Goal: Transaction & Acquisition: Book appointment/travel/reservation

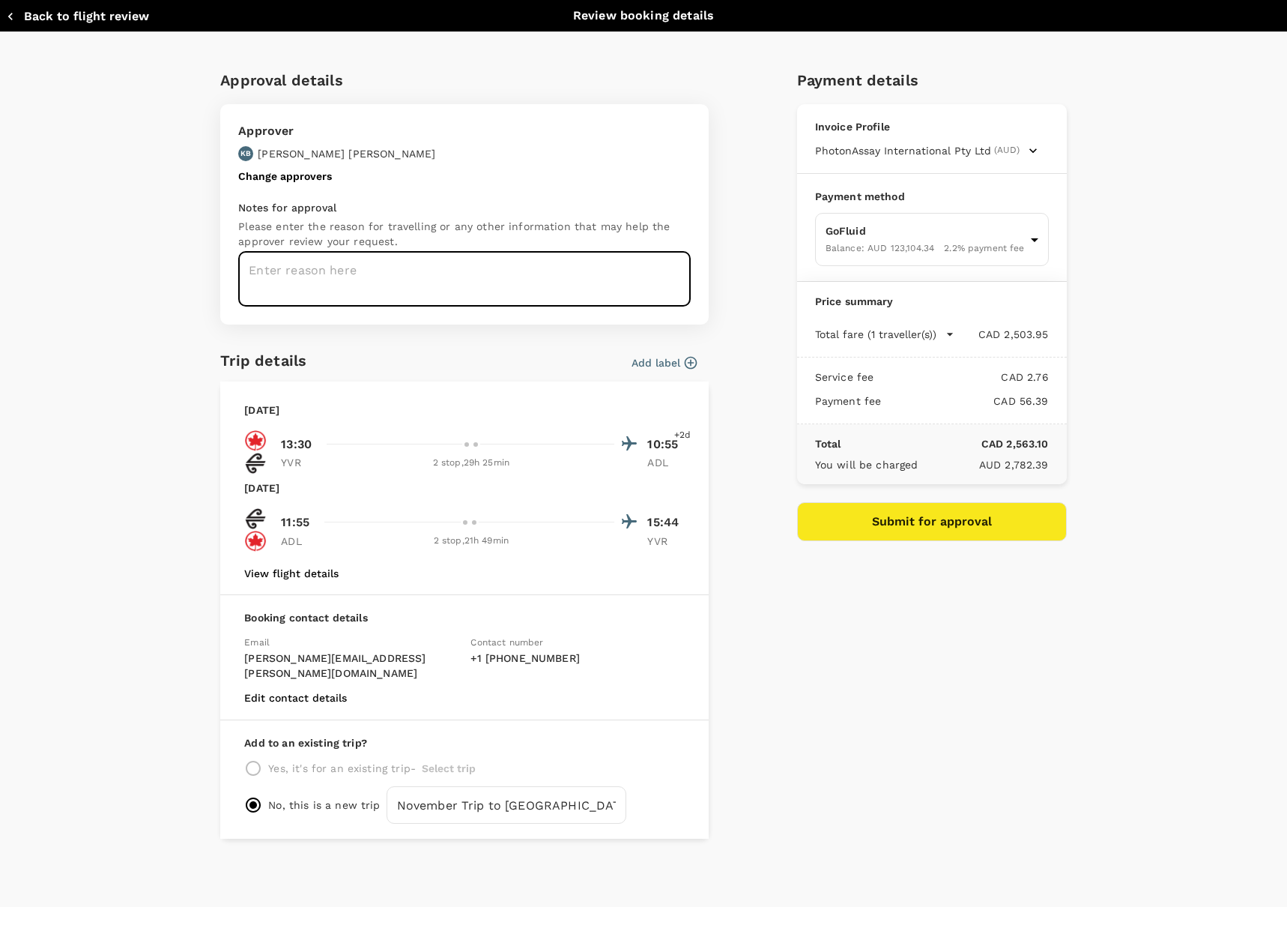
click at [271, 269] on textarea at bounding box center [464, 279] width 452 height 54
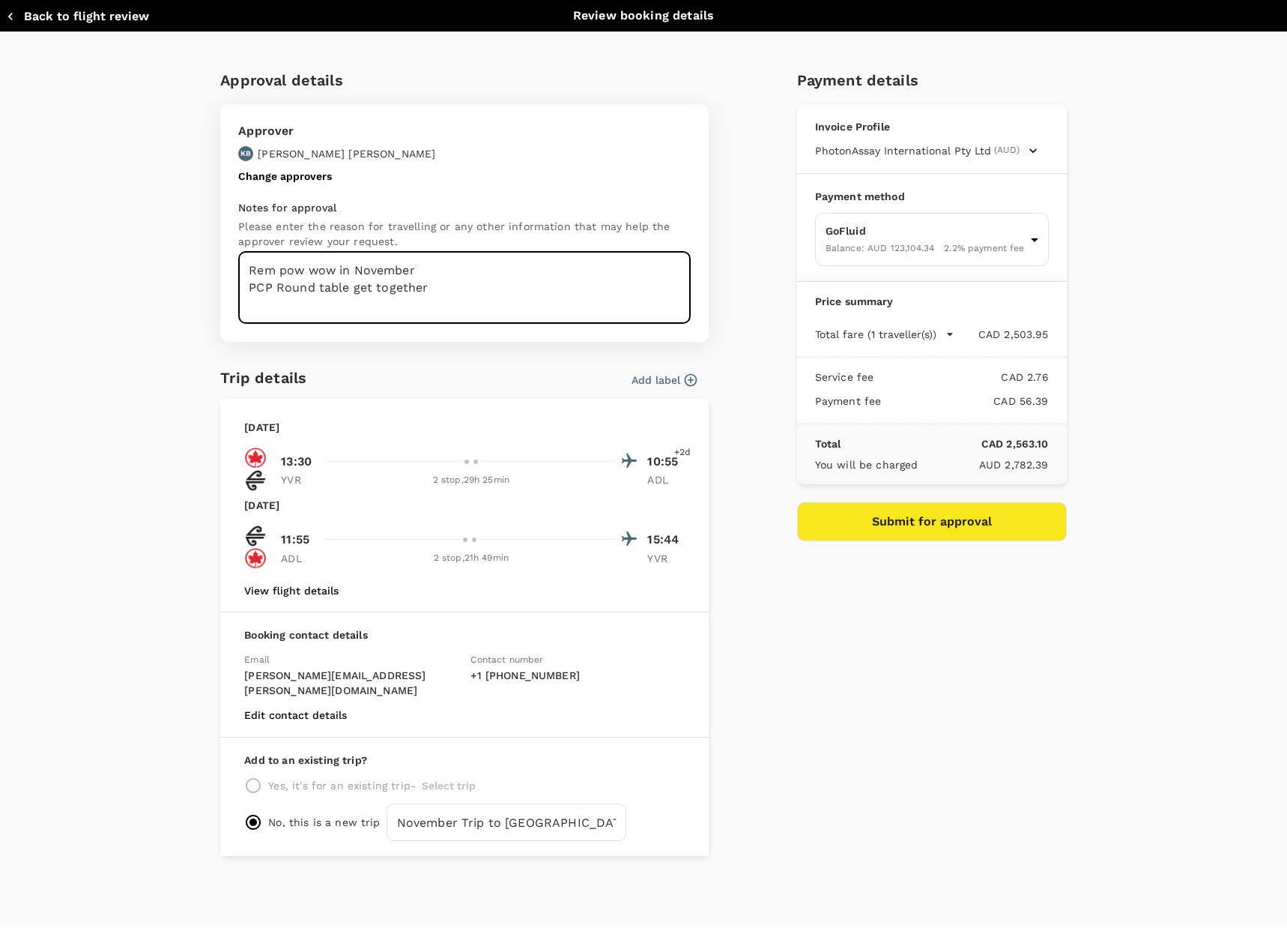
click at [333, 312] on textarea "Rem pow wow in November PCP Round table get together" at bounding box center [464, 288] width 452 height 72
type textarea "Rem pow wow in November PCP Round table get together PCP Workshop: Decision Mak…"
click at [146, 378] on div "Approval details Approver KB Kim Boland Change approvers Notes for approval Ple…" at bounding box center [644, 478] width 1287 height 892
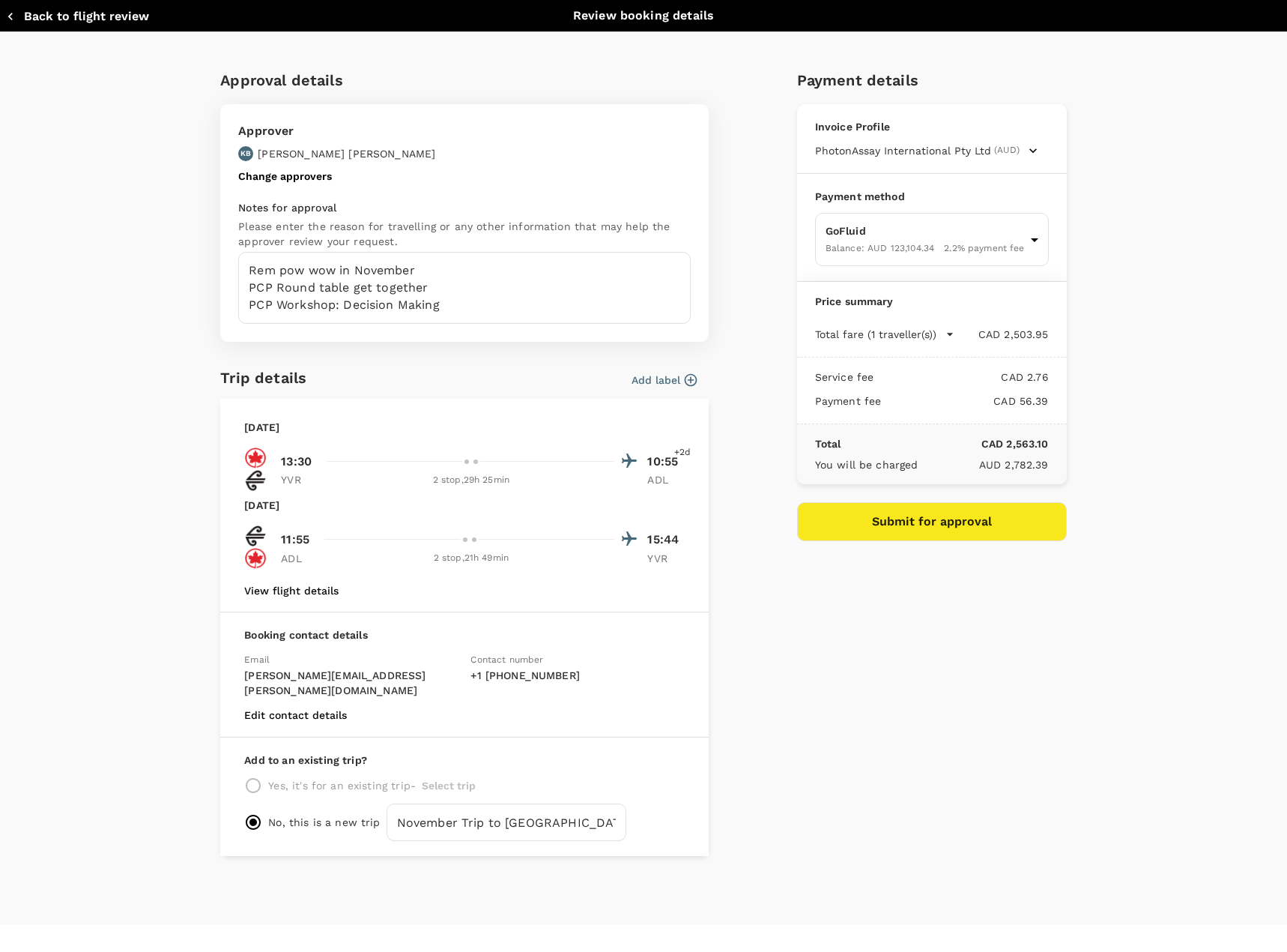
click at [1014, 640] on div "Payment details Invoice Profile PhotonAssay International Pty Ltd (AUD) Busines…" at bounding box center [925, 456] width 282 height 800
click at [906, 517] on button "Submit for approval" at bounding box center [932, 522] width 270 height 39
click at [86, 369] on div "Approval details Approver KB Kim Boland Change approvers Notes for approval Ple…" at bounding box center [644, 478] width 1287 height 892
click at [887, 242] on body "Back to flight results Flight review Traveller(s) Traveller 1 : AD Amanda Doffi…" at bounding box center [644, 608] width 1287 height 1215
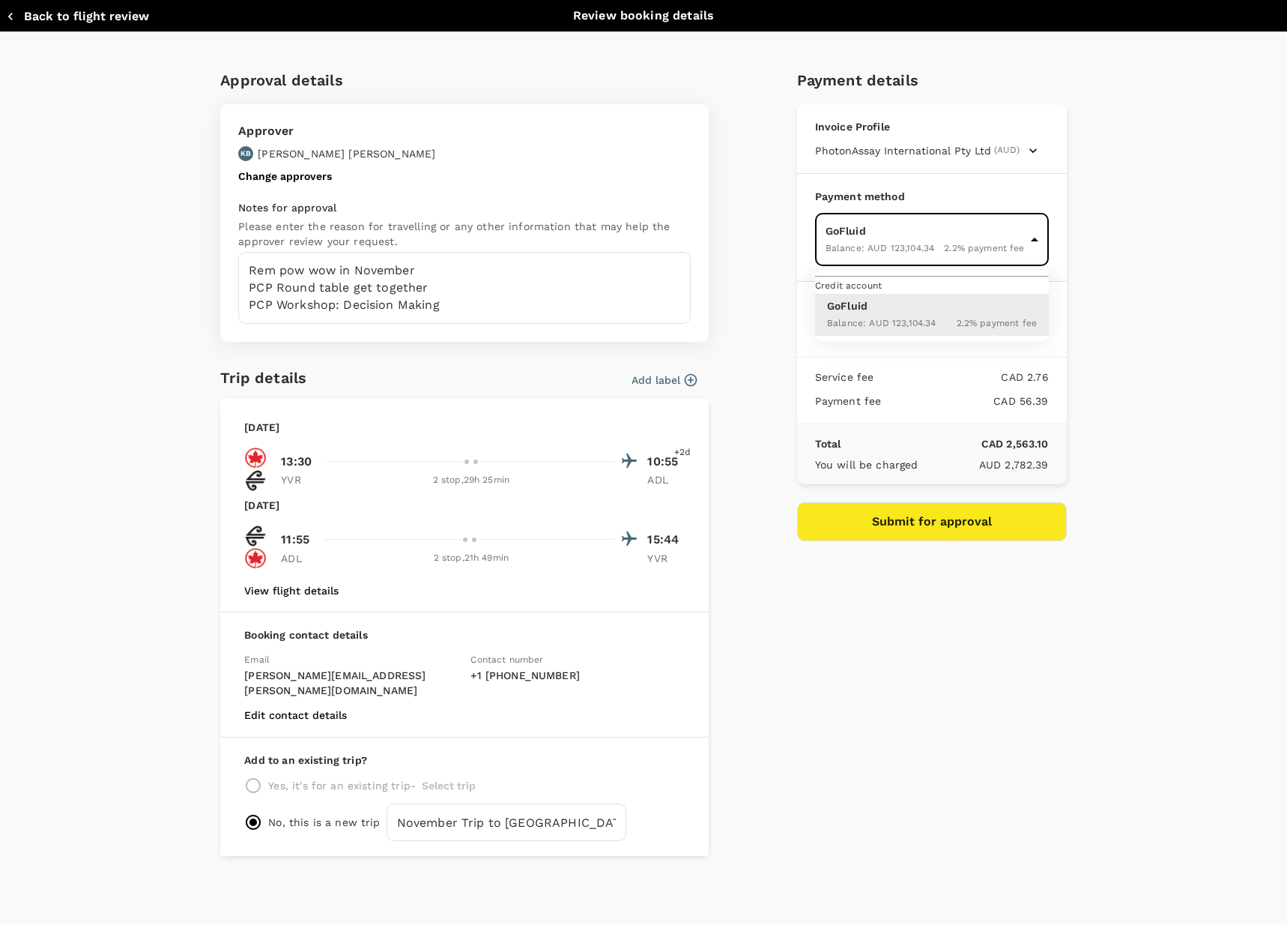
click at [887, 242] on div at bounding box center [644, 476] width 1287 height 952
click at [1171, 229] on div "Approval details Approver KB Kim Boland Change approvers Notes for approval Ple…" at bounding box center [644, 478] width 1287 height 892
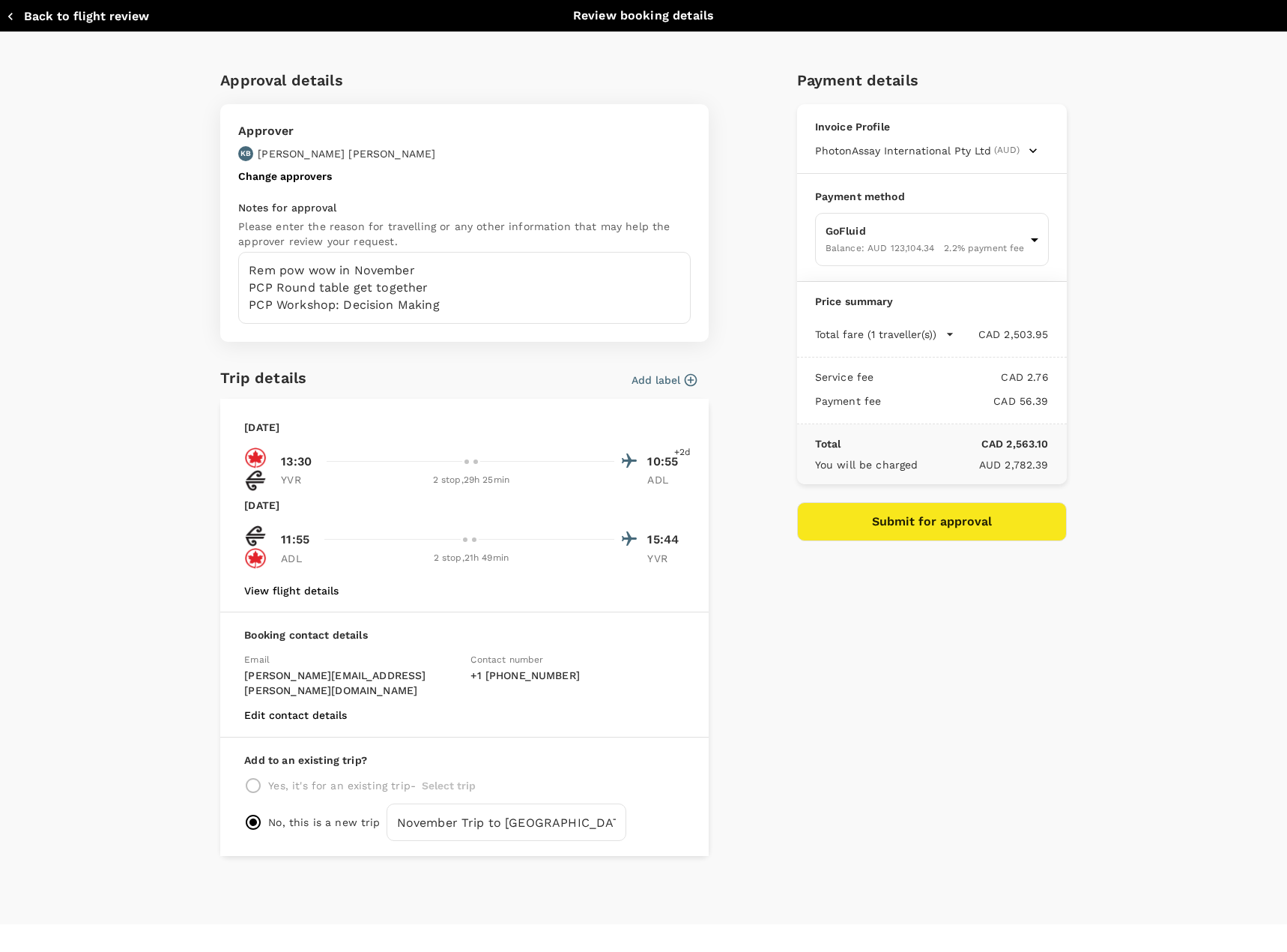
click at [1000, 153] on span "(AUD)" at bounding box center [1007, 151] width 26 height 15
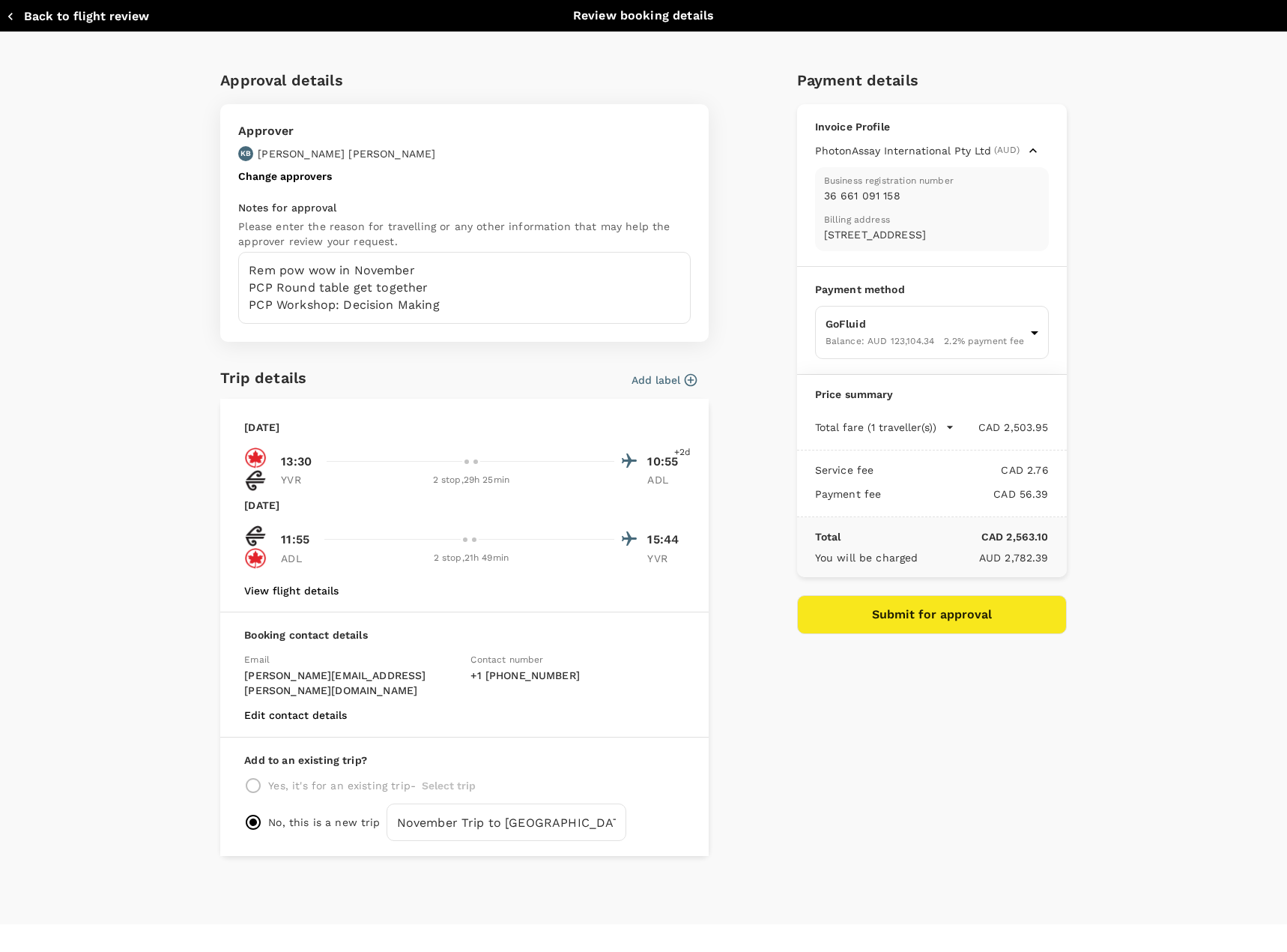
click at [1000, 153] on span "(AUD)" at bounding box center [1007, 151] width 26 height 15
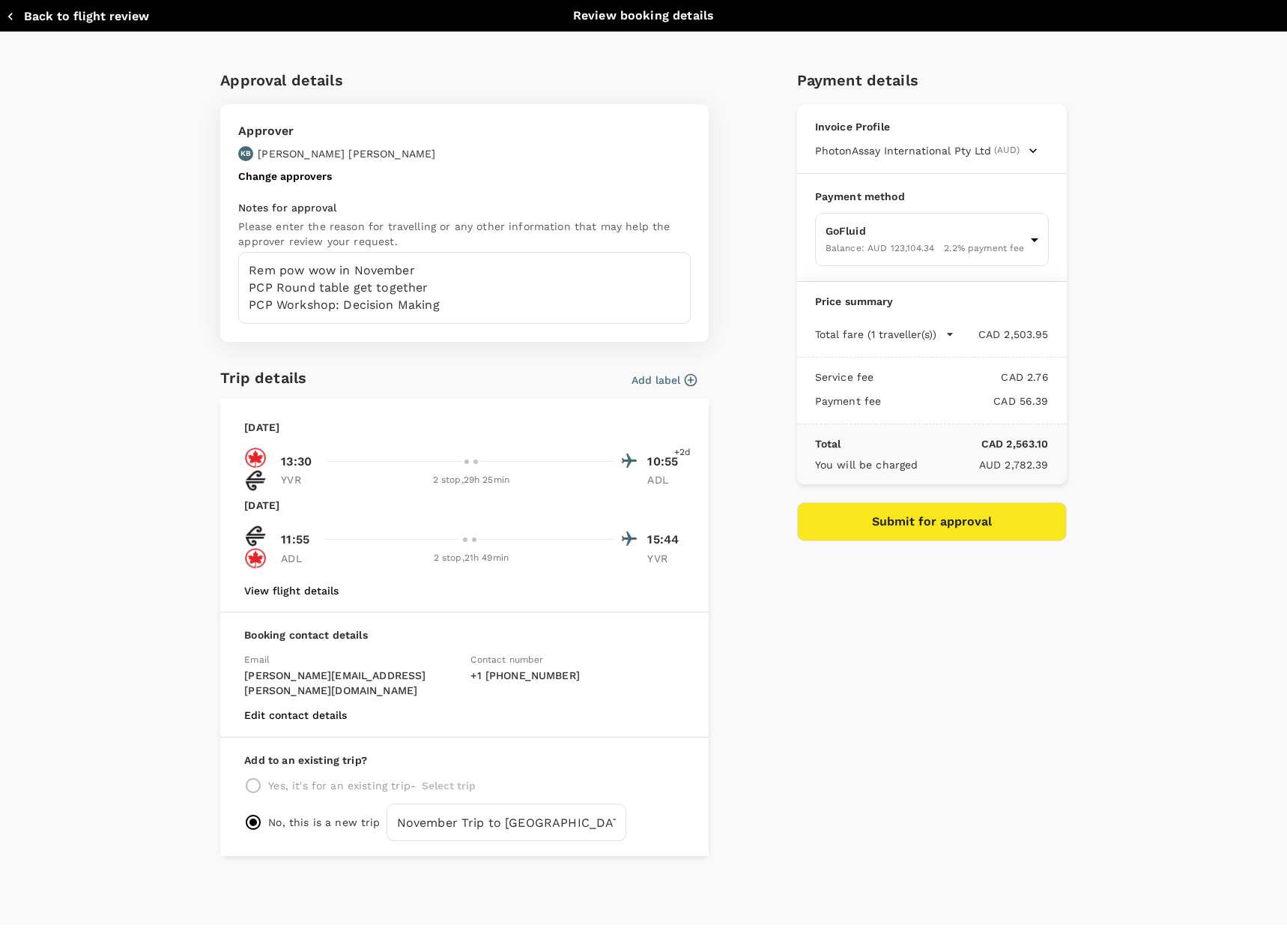
click at [1150, 422] on div "Approval details Approver KB Kim Boland Change approvers Notes for approval Ple…" at bounding box center [644, 478] width 1287 height 892
click at [455, 807] on input "November Trip to Adelaide" at bounding box center [507, 822] width 240 height 38
type input "November 2025 Trip to Adelaide"
click at [896, 780] on div "Payment details Invoice Profile PhotonAssay International Pty Ltd (AUD) Busines…" at bounding box center [925, 456] width 282 height 800
click at [915, 515] on button "Submit for approval" at bounding box center [932, 522] width 270 height 39
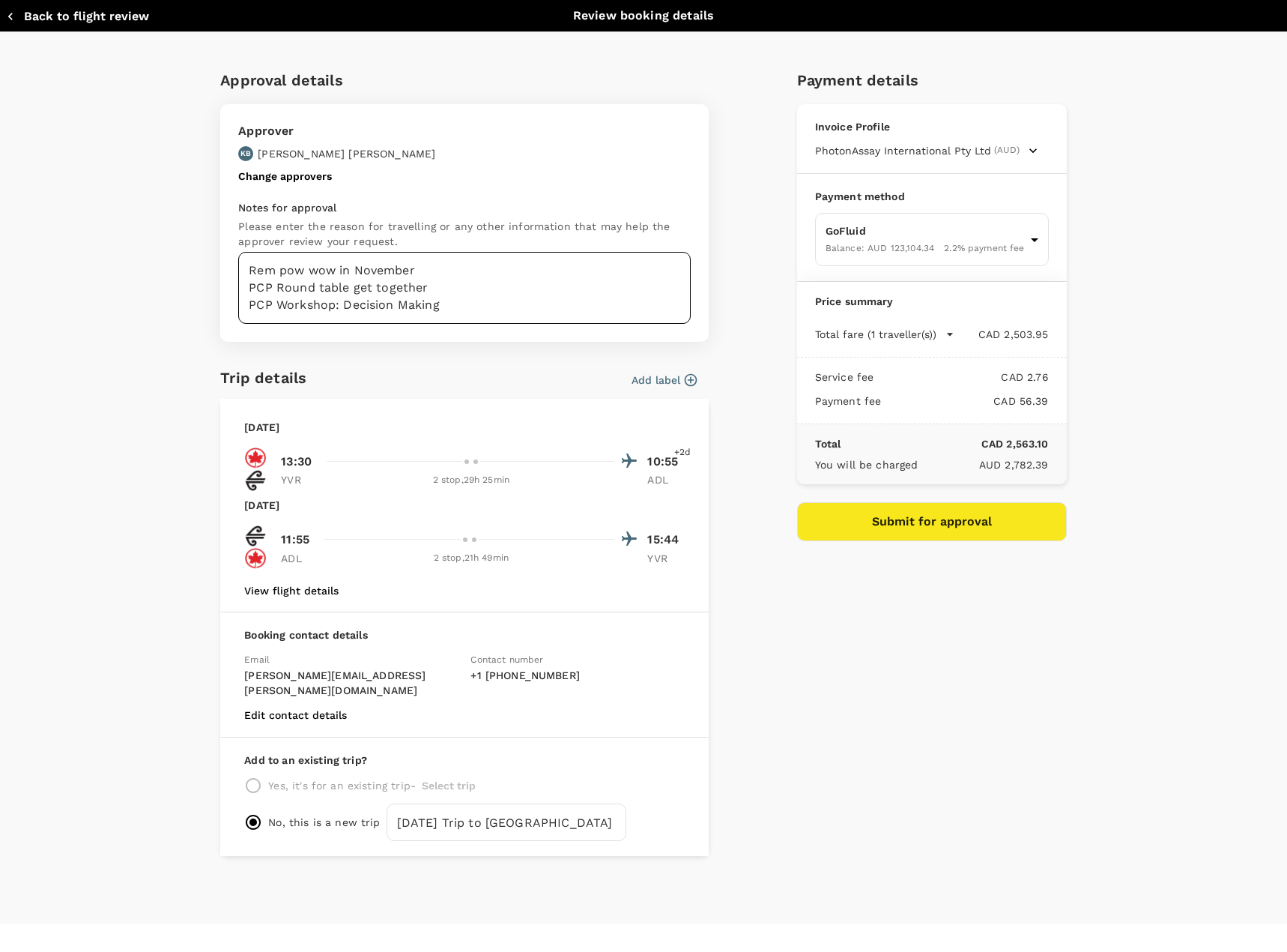
click at [447, 288] on textarea "Rem pow wow in November PCP Round table get together PCP Workshop: Decision Mak…" at bounding box center [464, 288] width 452 height 72
click at [11, 274] on div "Approval details Approver KB Kim Boland Change approvers Notes for approval Ple…" at bounding box center [644, 478] width 1287 height 892
click at [113, 257] on div "Approval details Approver KB Kim Boland Change approvers Notes for approval Ple…" at bounding box center [644, 478] width 1287 height 892
drag, startPoint x: 467, startPoint y: 307, endPoint x: 242, endPoint y: 248, distance: 232.6
click at [242, 248] on div "Notes for approval Please enter the reason for travelling or any other informat…" at bounding box center [464, 262] width 452 height 124
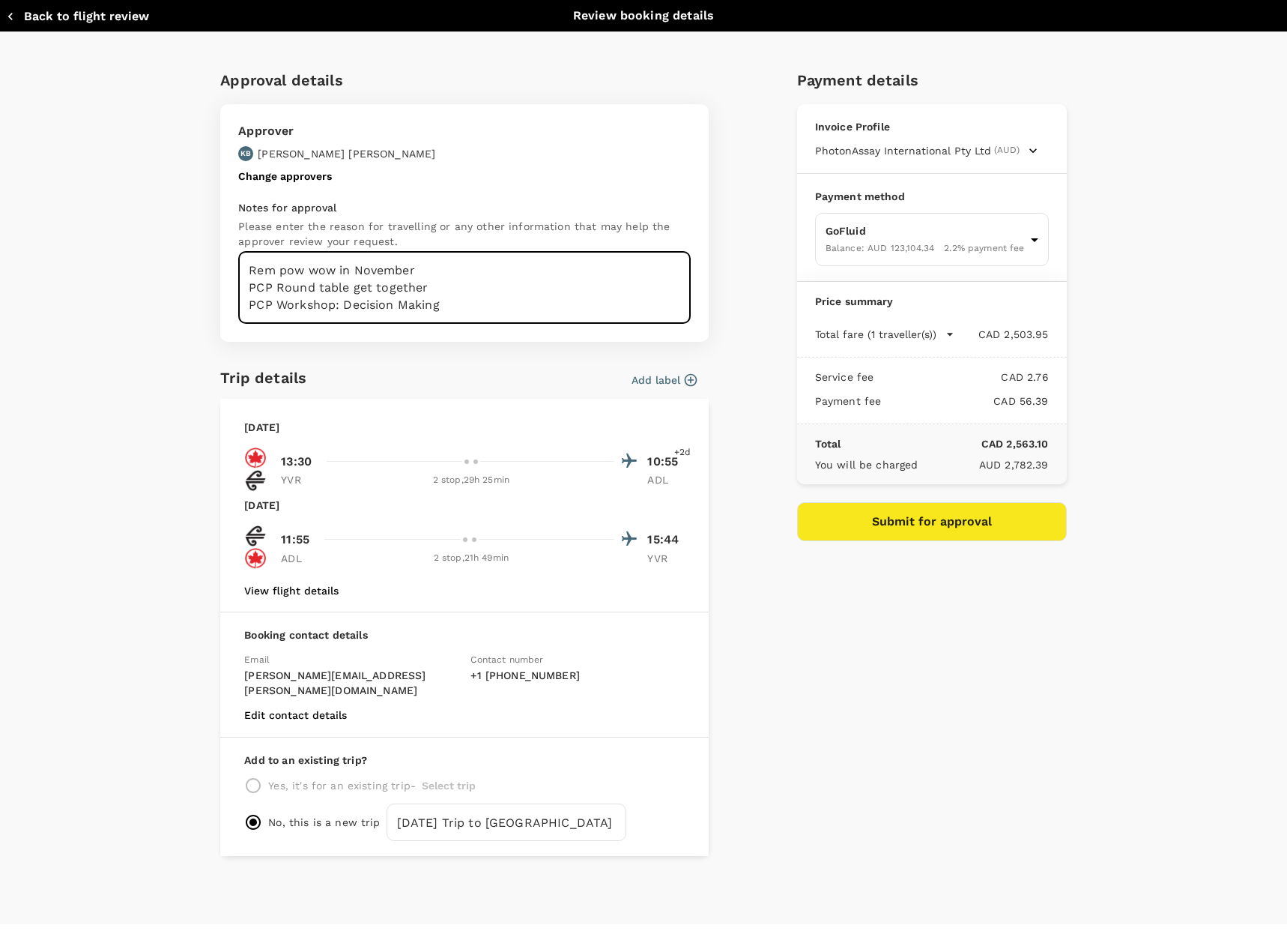
click at [93, 174] on div "Approval details Approver KB Kim Boland Change approvers Notes for approval Ple…" at bounding box center [644, 478] width 1287 height 892
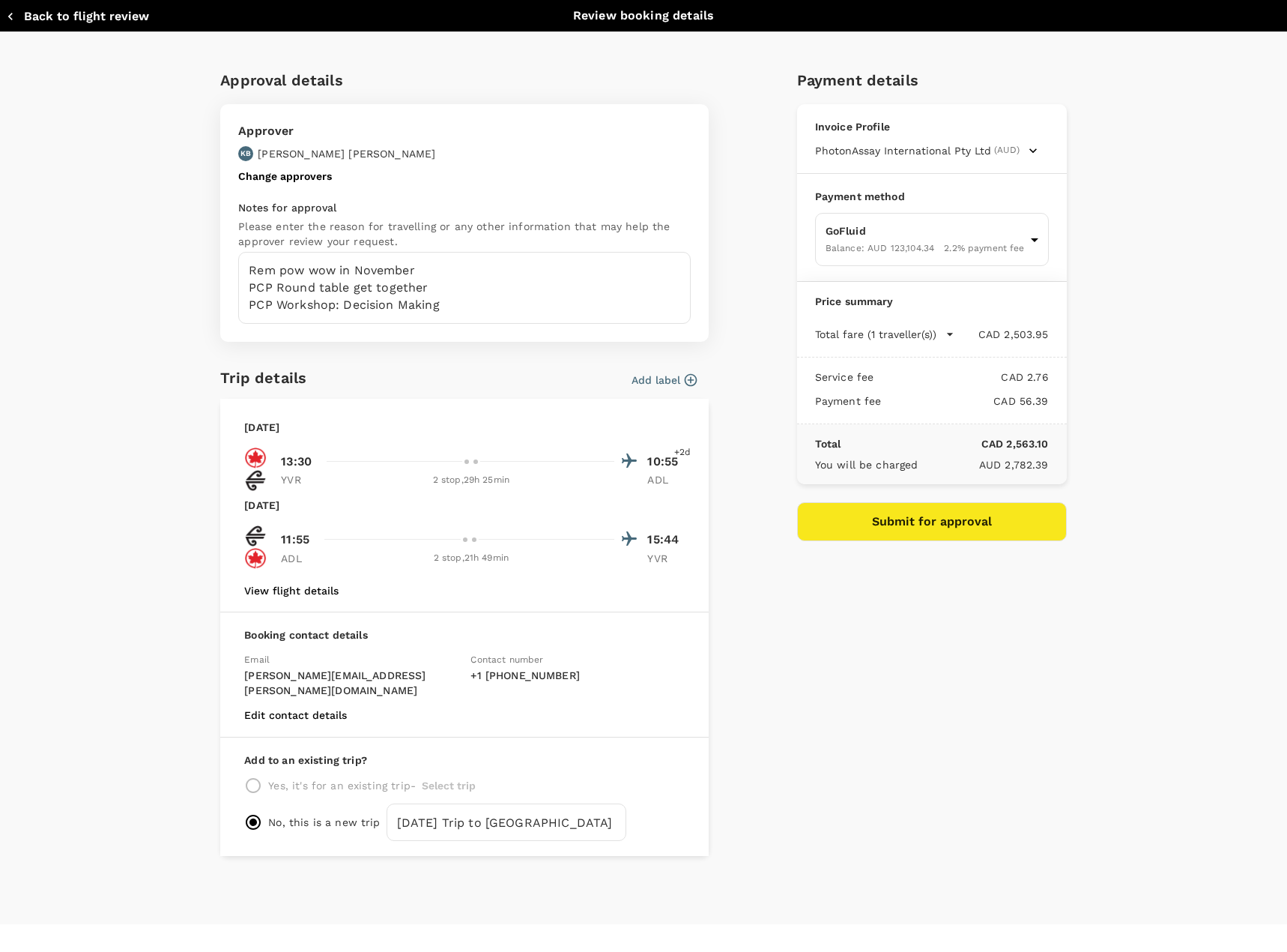
click at [65, 15] on button "Back to flight review" at bounding box center [77, 17] width 143 height 15
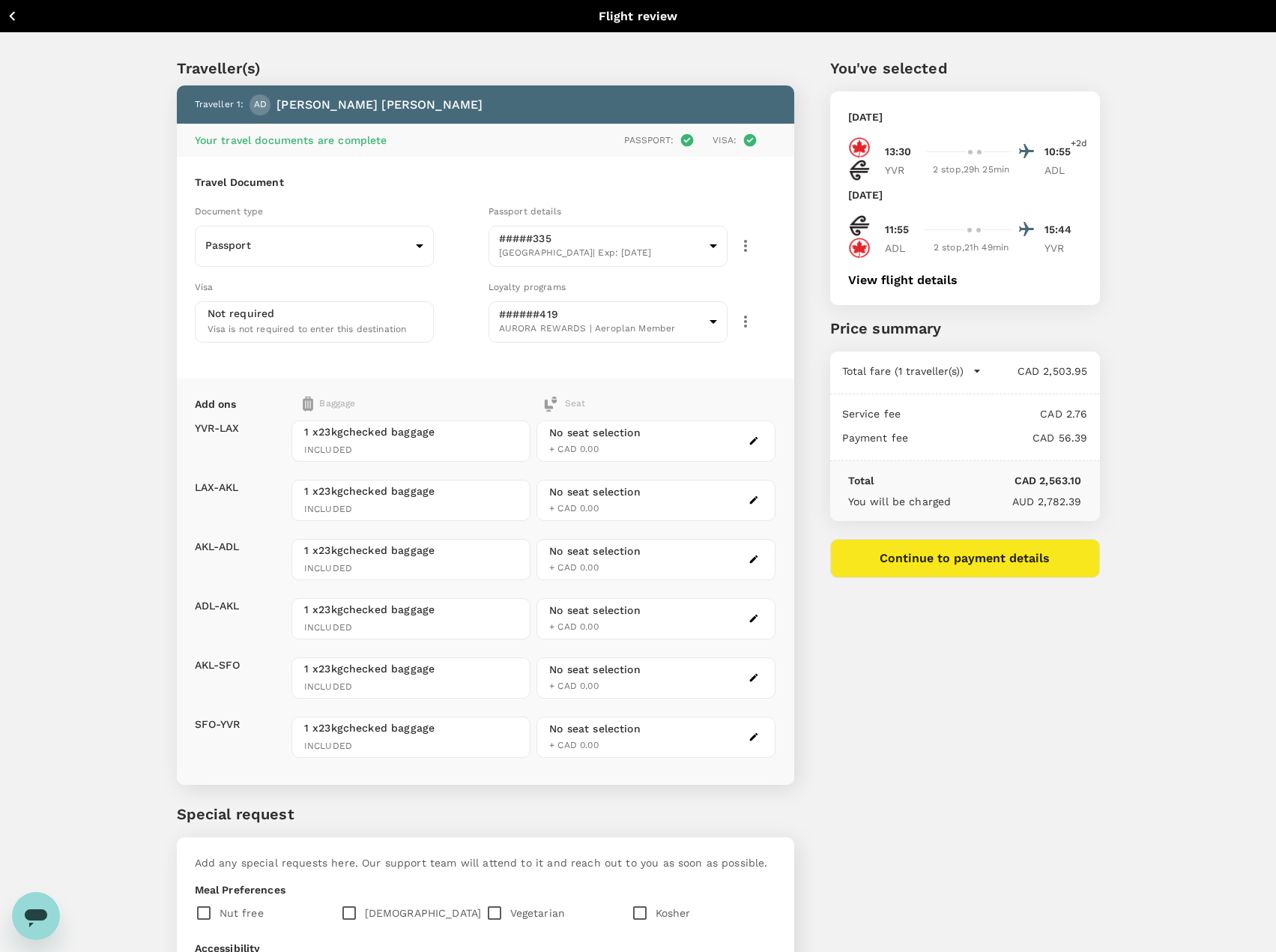
click at [972, 566] on button "Continue to payment details" at bounding box center [965, 558] width 270 height 39
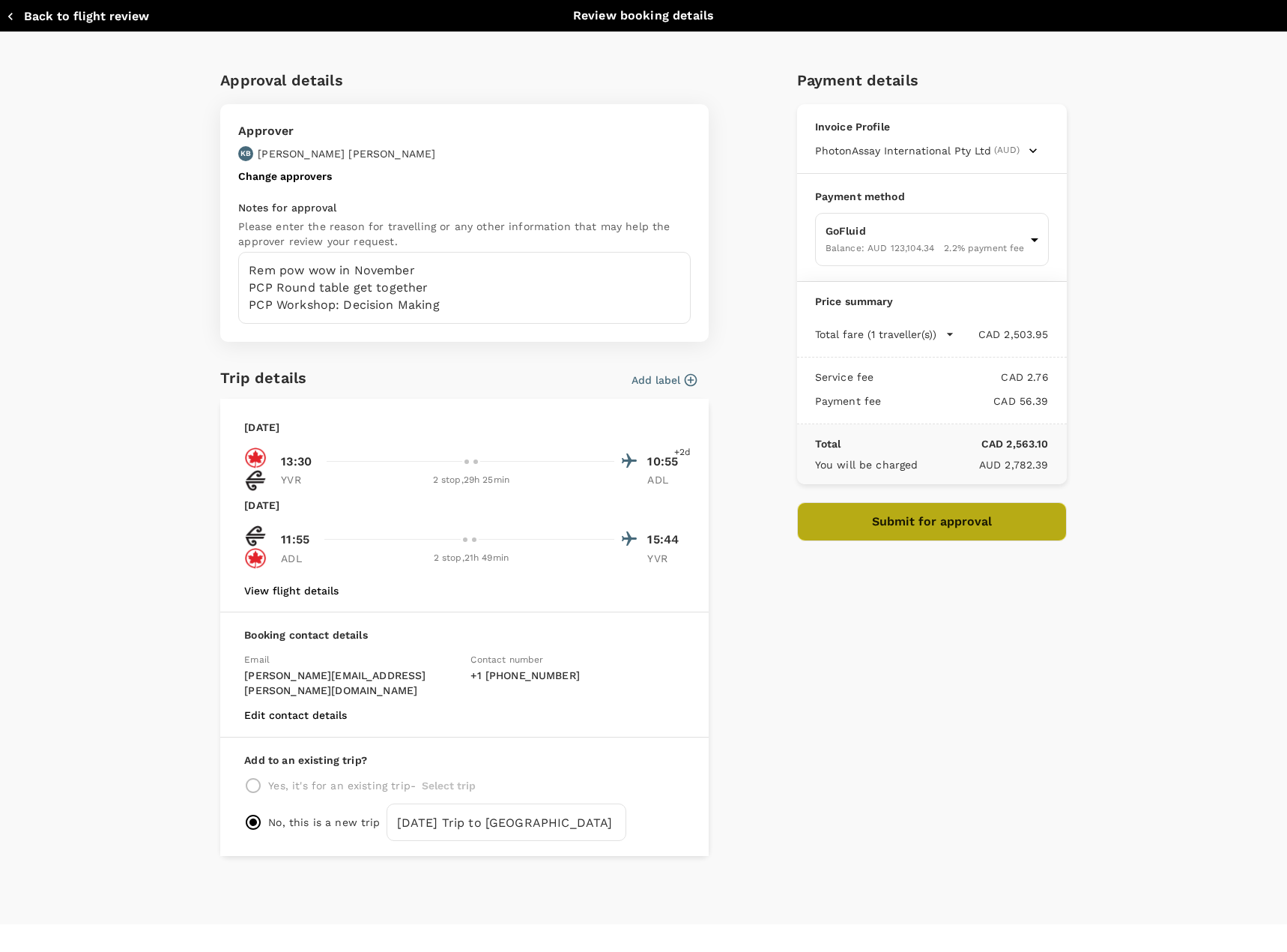
click at [927, 519] on button "Submit for approval" at bounding box center [932, 522] width 270 height 39
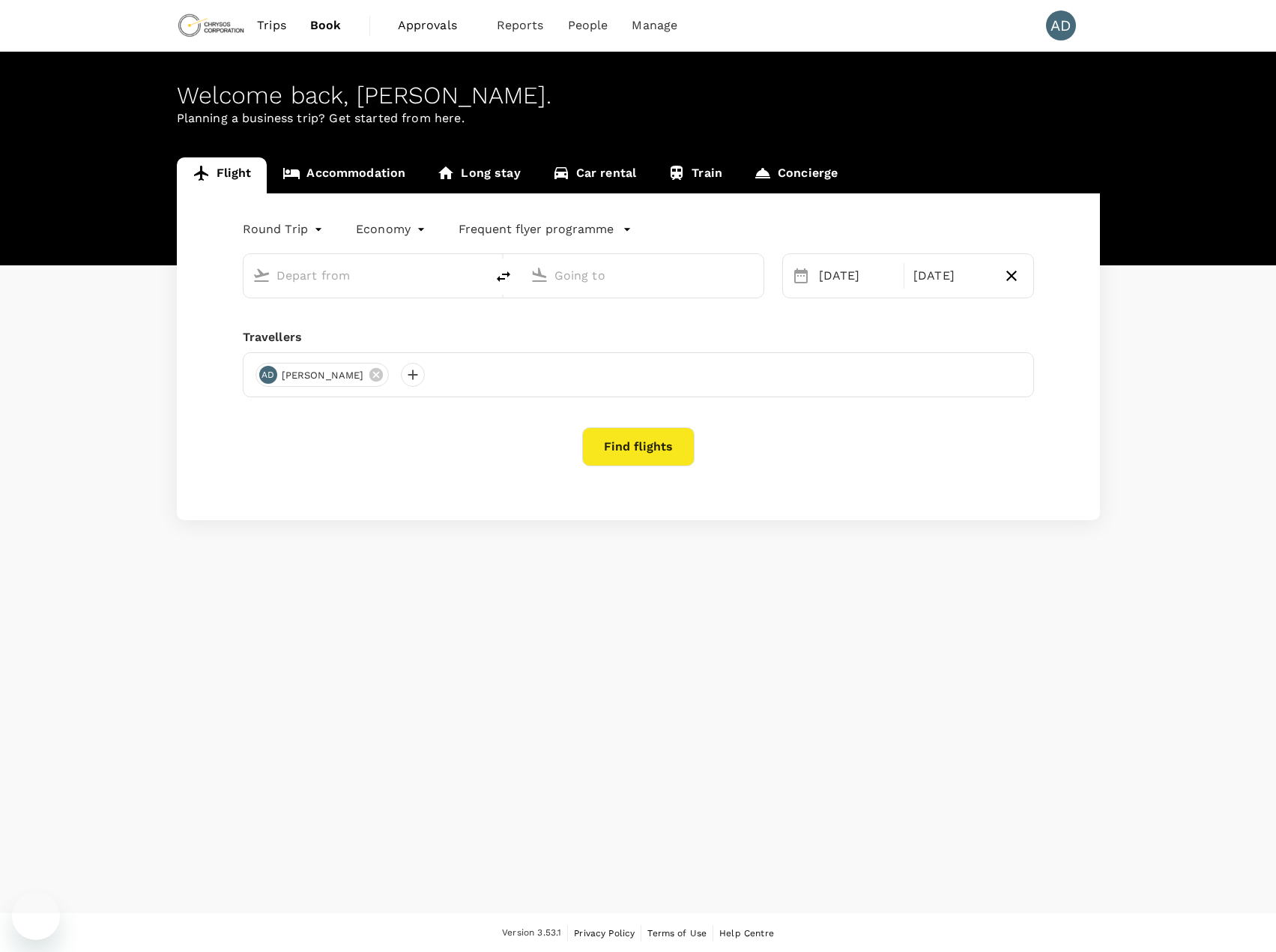
type input "Vancouver Intl (YVR)"
type input "[GEOGRAPHIC_DATA], [GEOGRAPHIC_DATA] (any)"
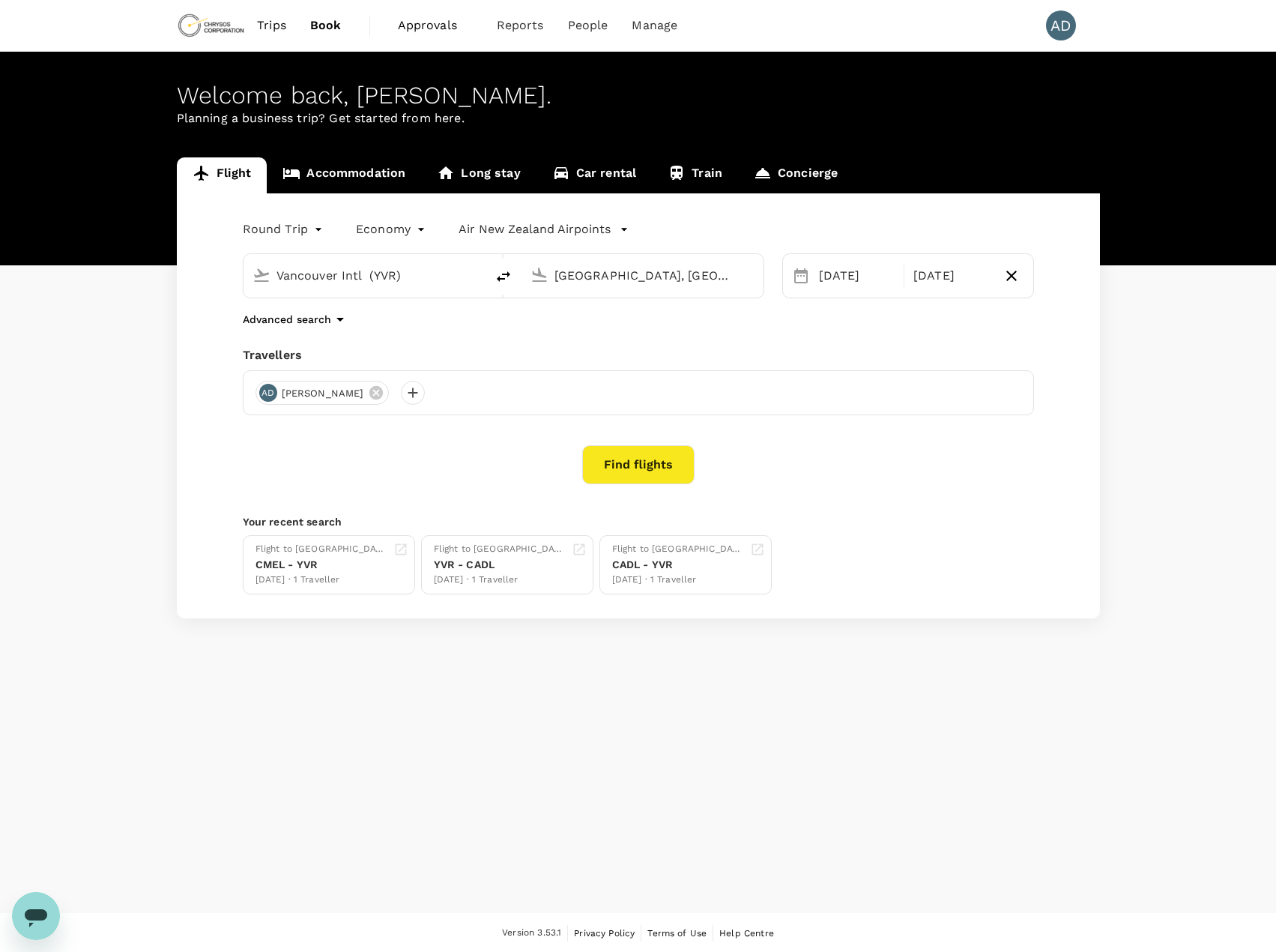
click at [650, 463] on button "Find flights" at bounding box center [639, 464] width 113 height 39
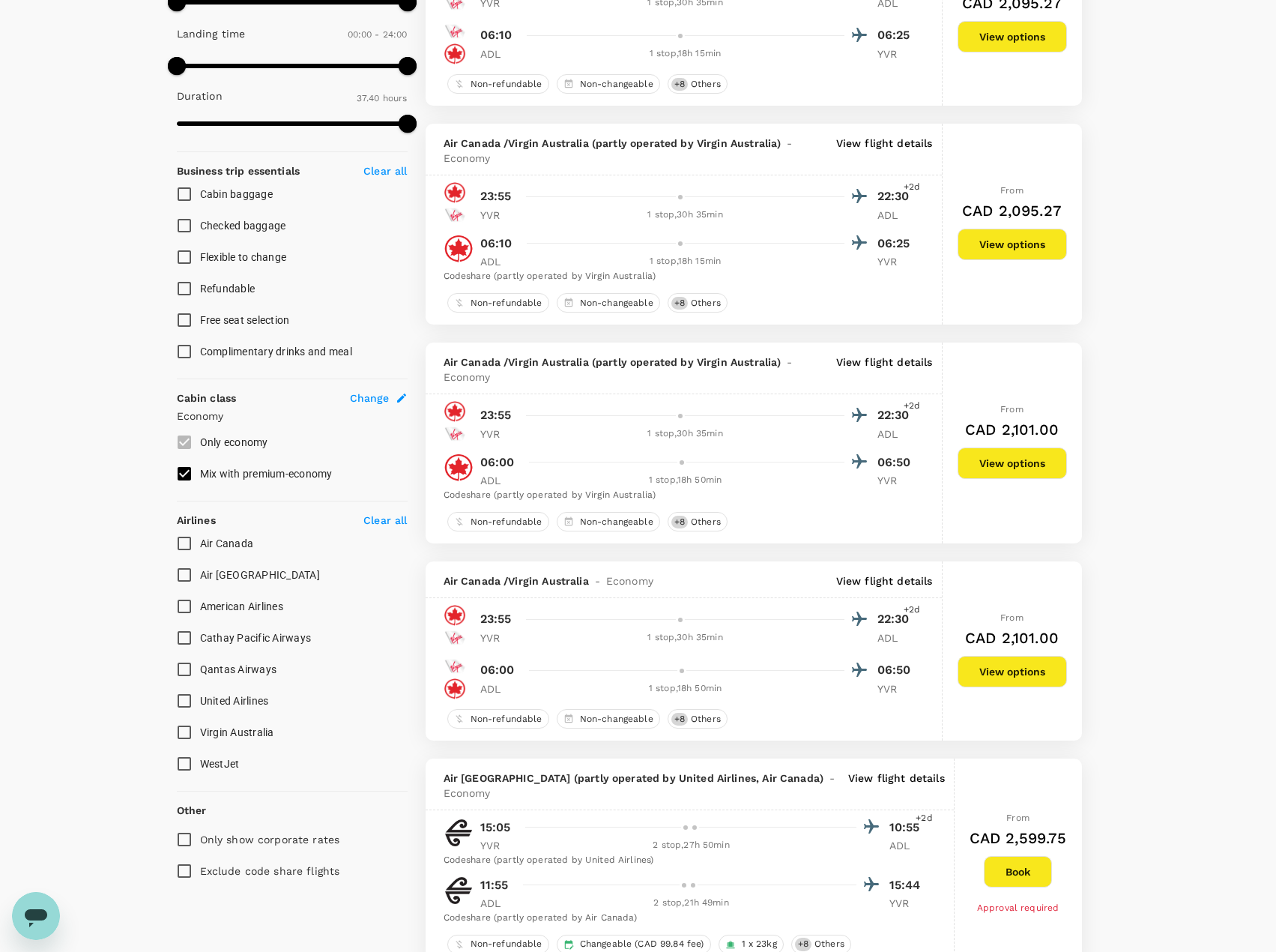
scroll to position [450, 0]
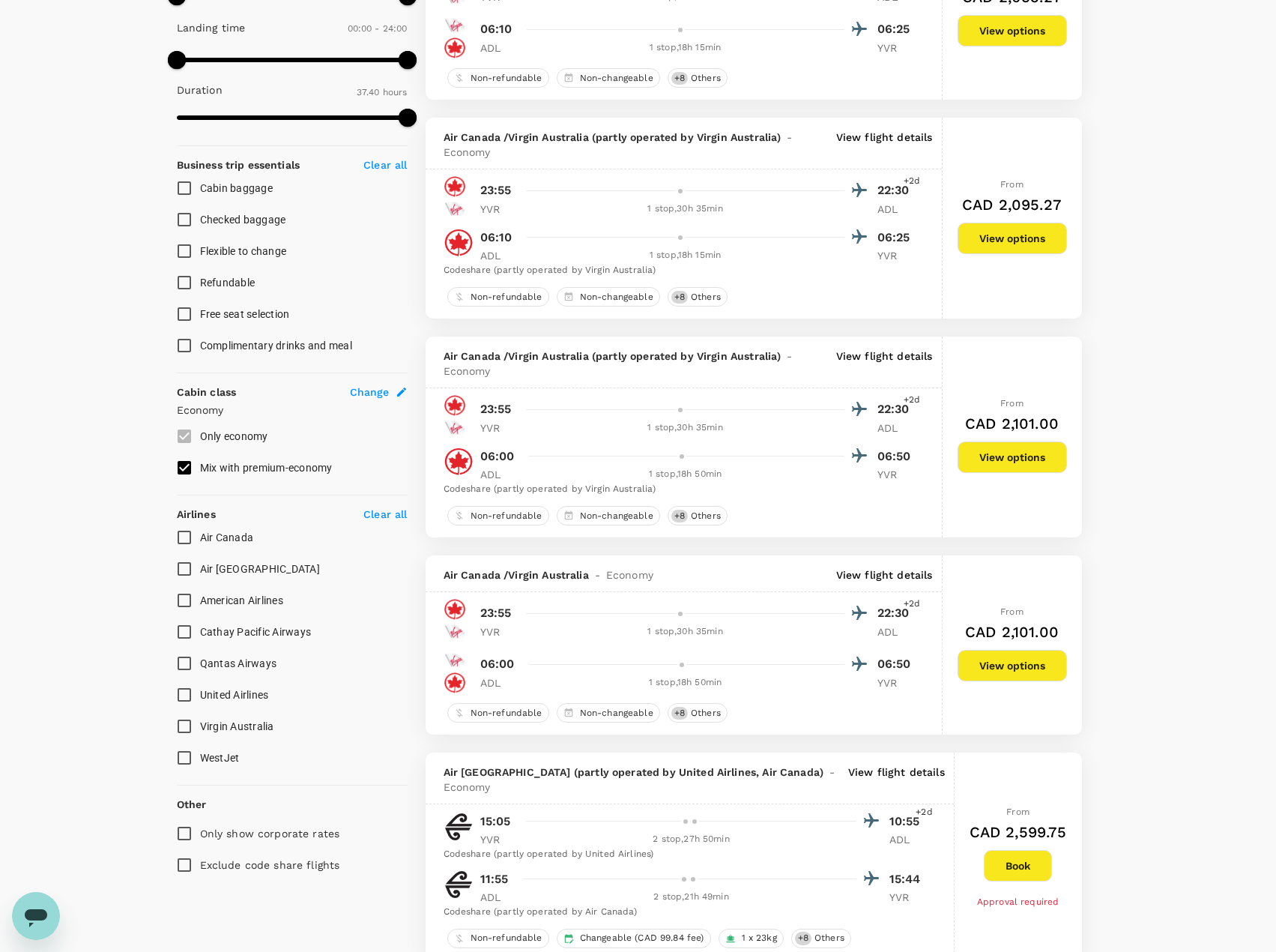
click at [181, 571] on input "Air New Zealand" at bounding box center [185, 569] width 31 height 31
checkbox input "true"
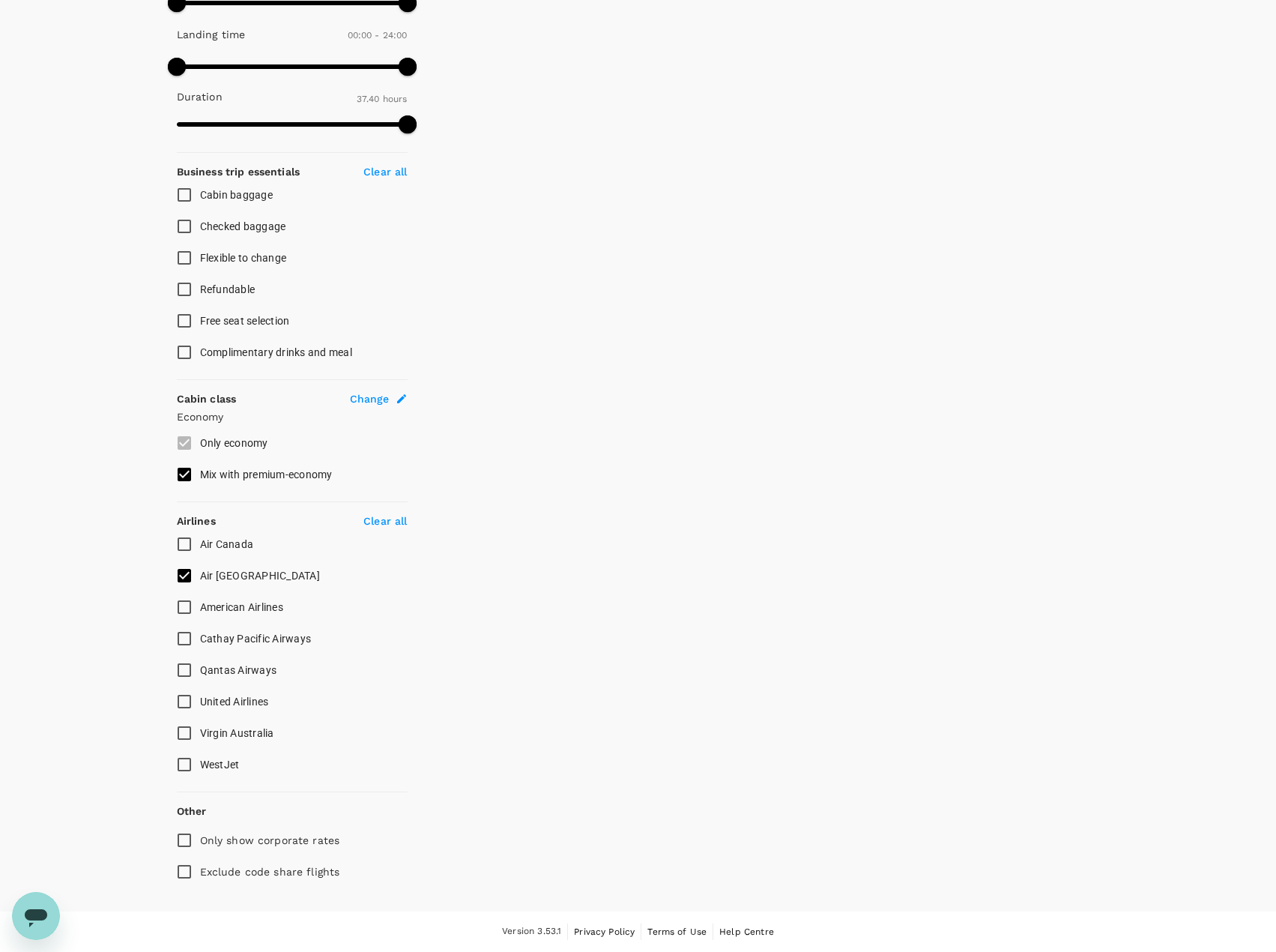
scroll to position [0, 0]
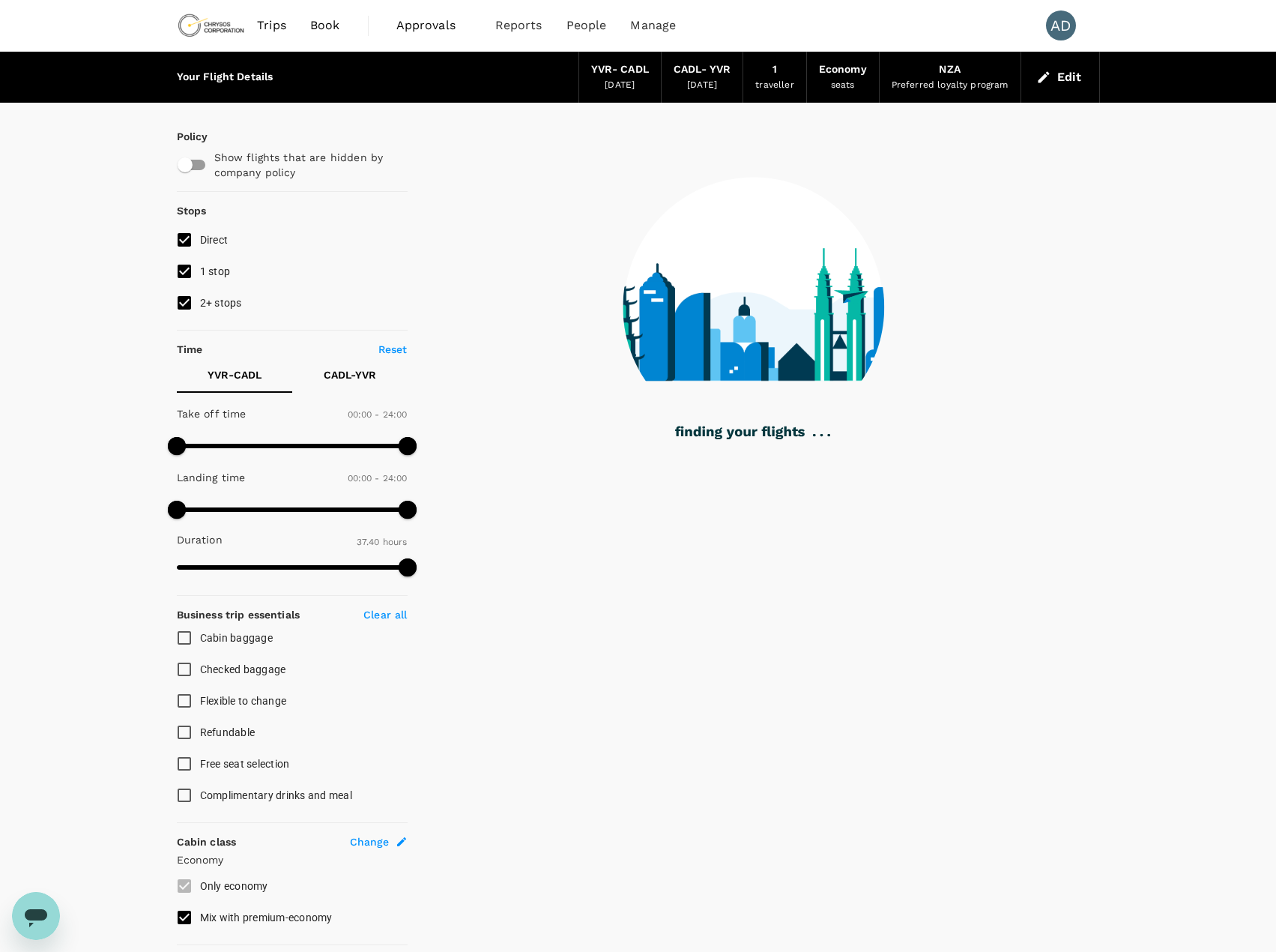
type input "2510"
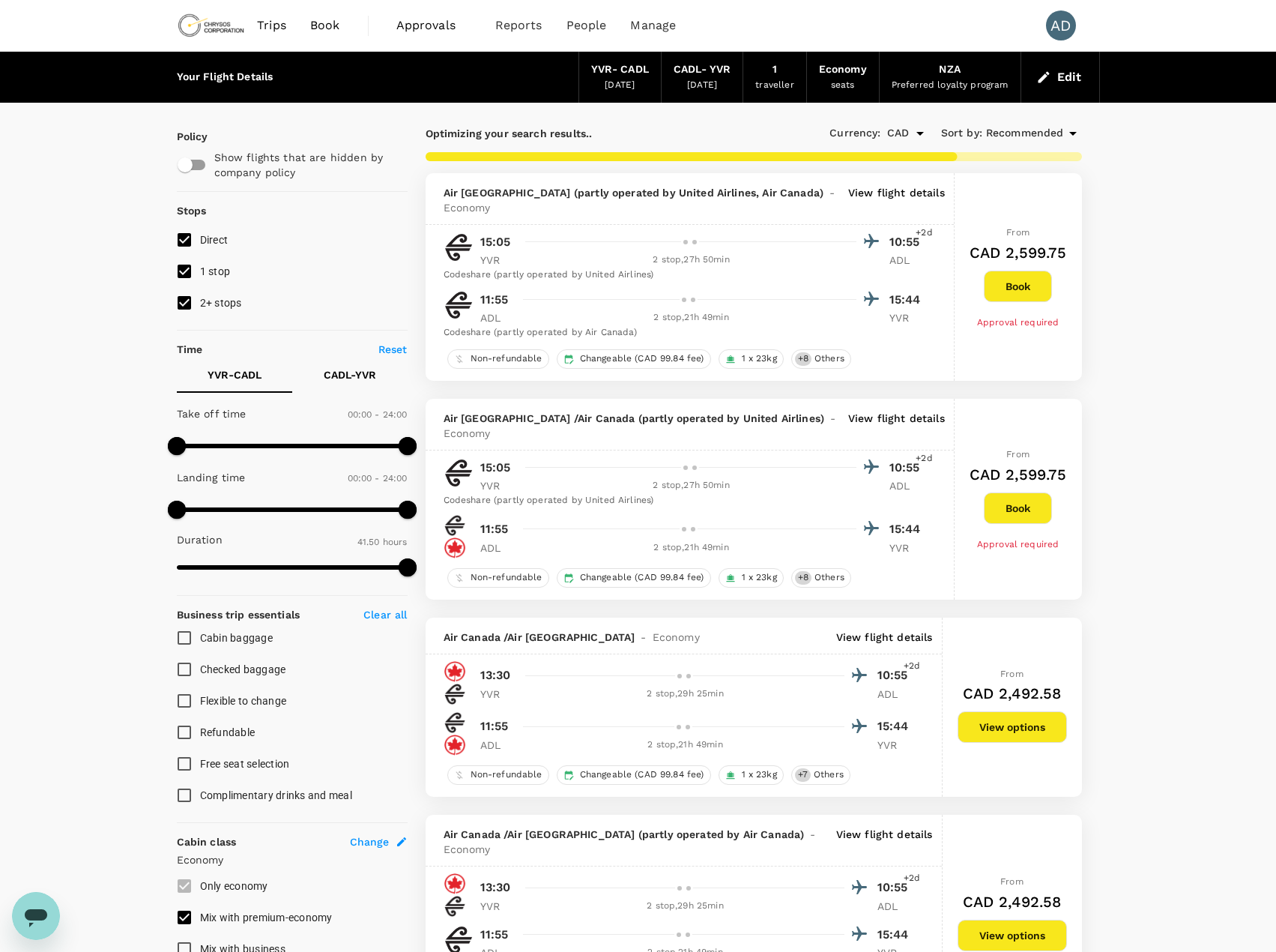
click at [881, 191] on p "View flight details" at bounding box center [897, 199] width 97 height 30
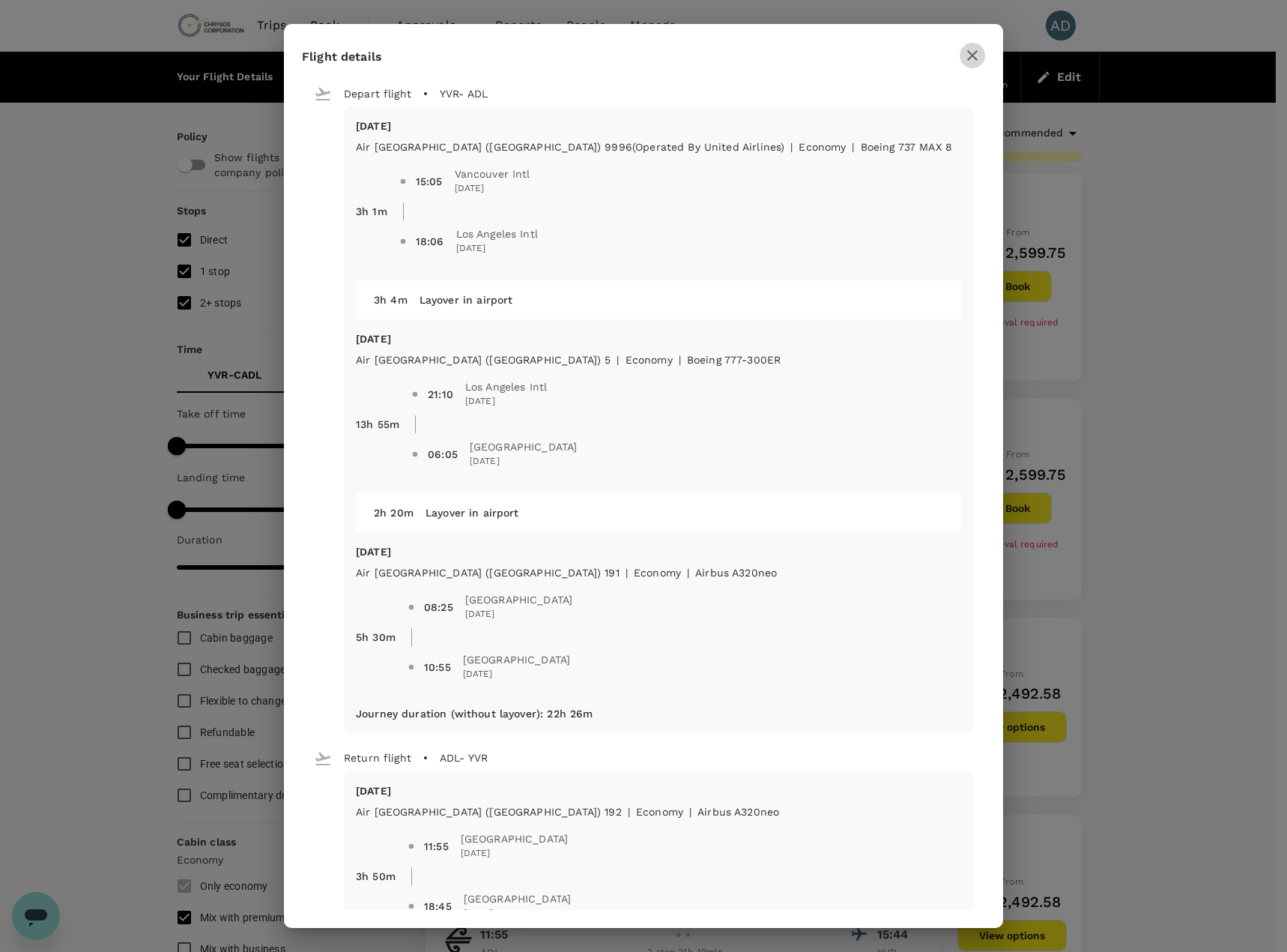
click at [971, 56] on icon "button" at bounding box center [972, 54] width 10 height 10
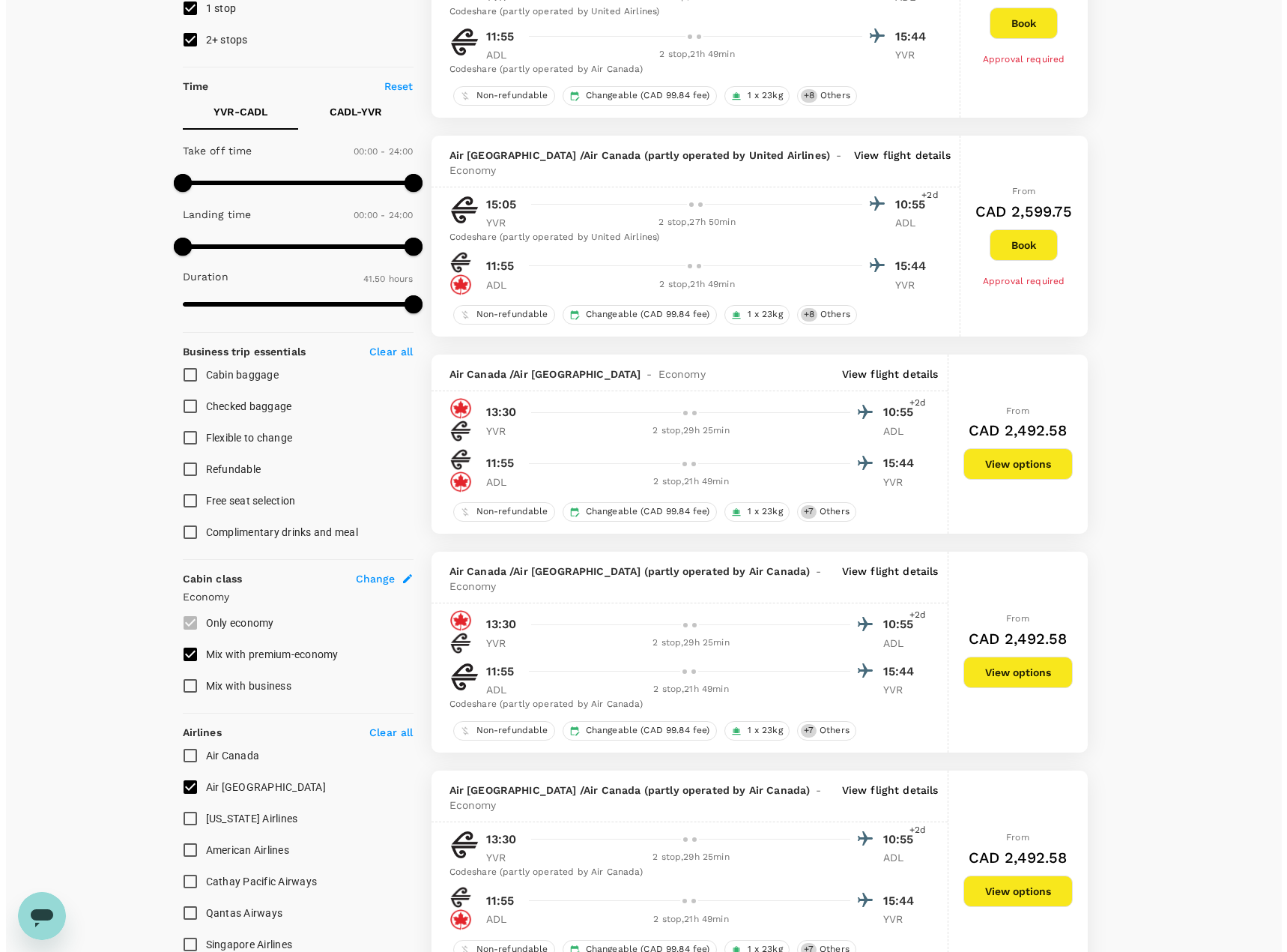
scroll to position [300, 0]
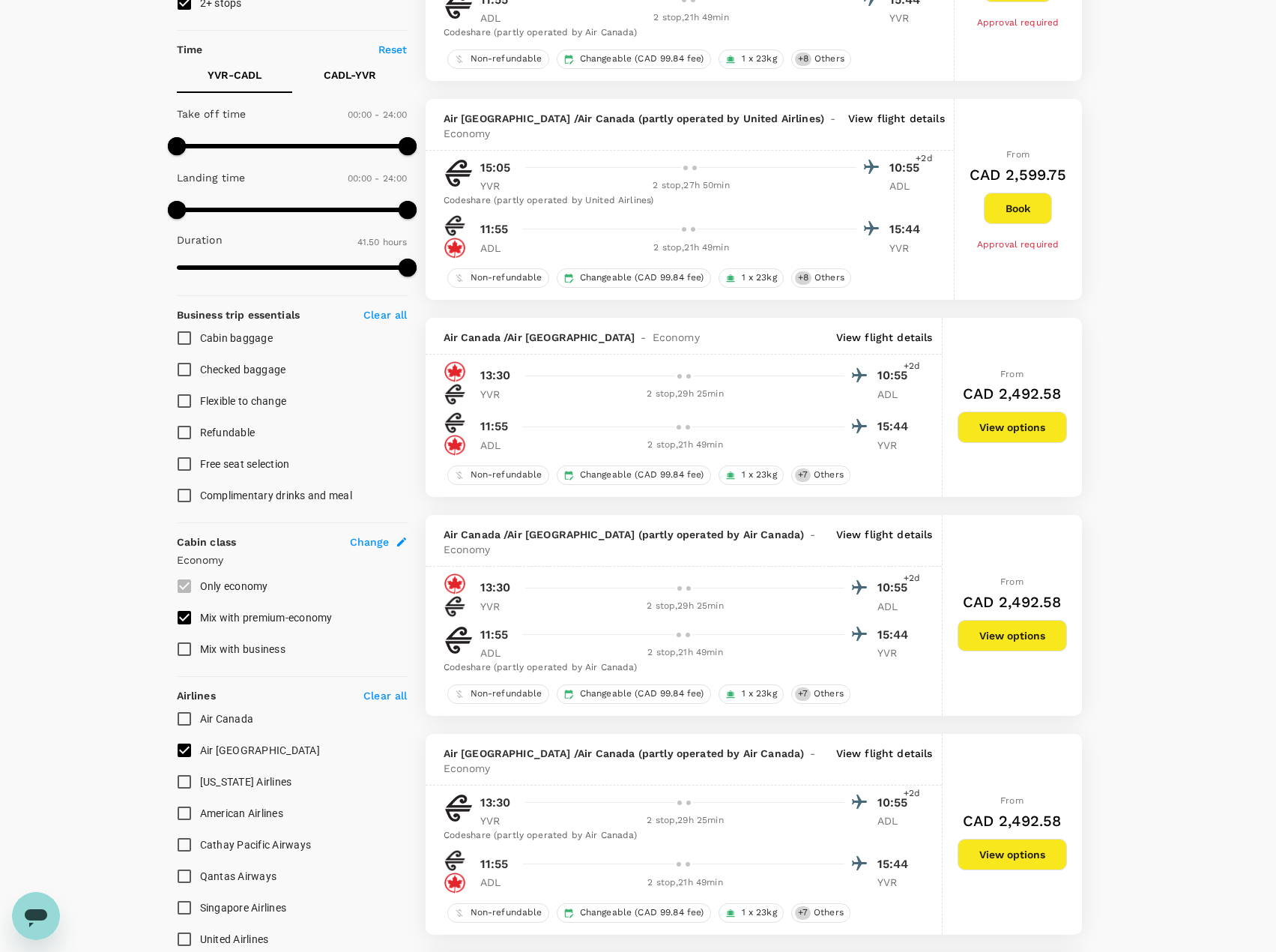
click at [876, 334] on p "View flight details" at bounding box center [885, 337] width 97 height 15
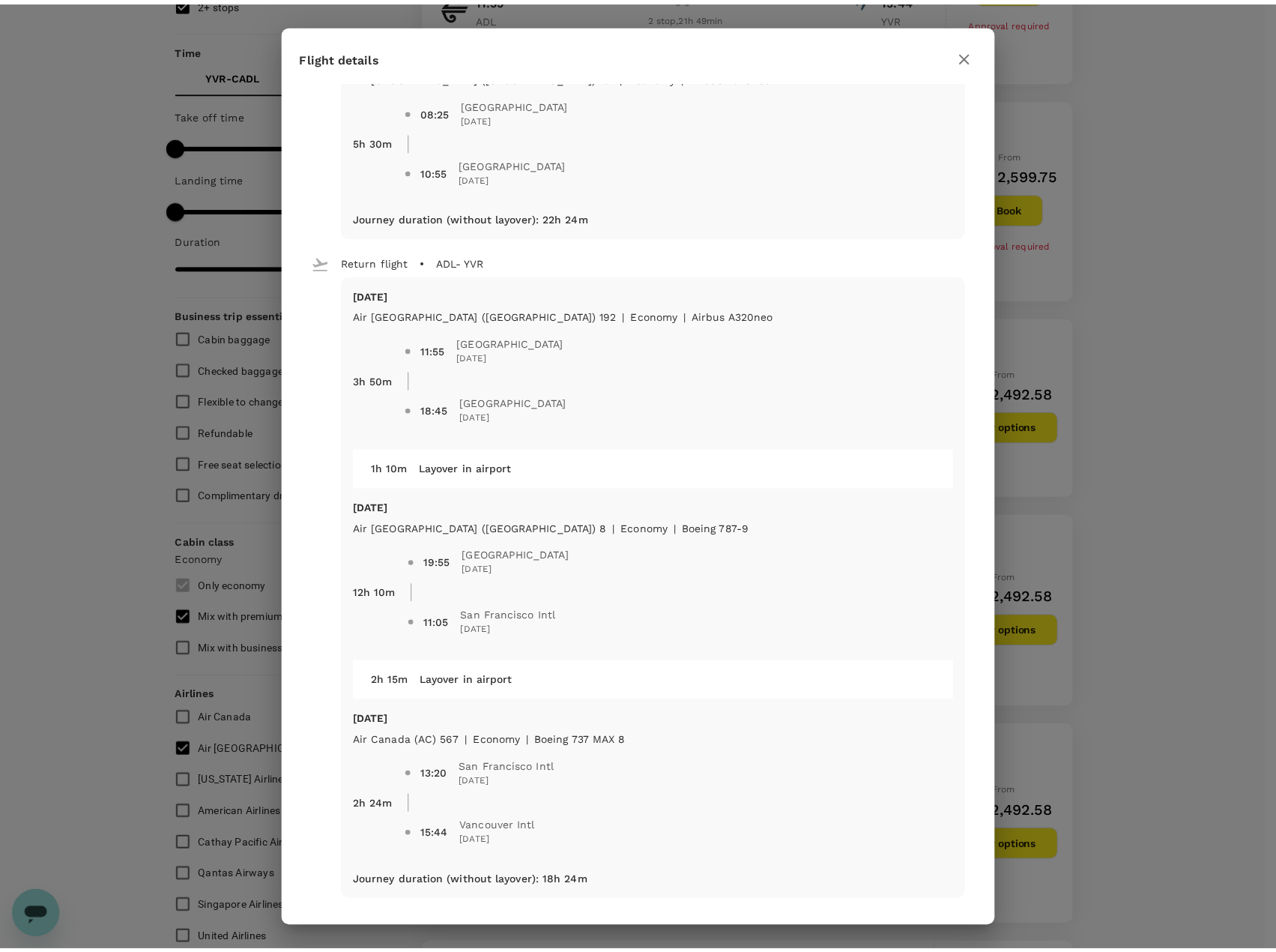
scroll to position [499, 0]
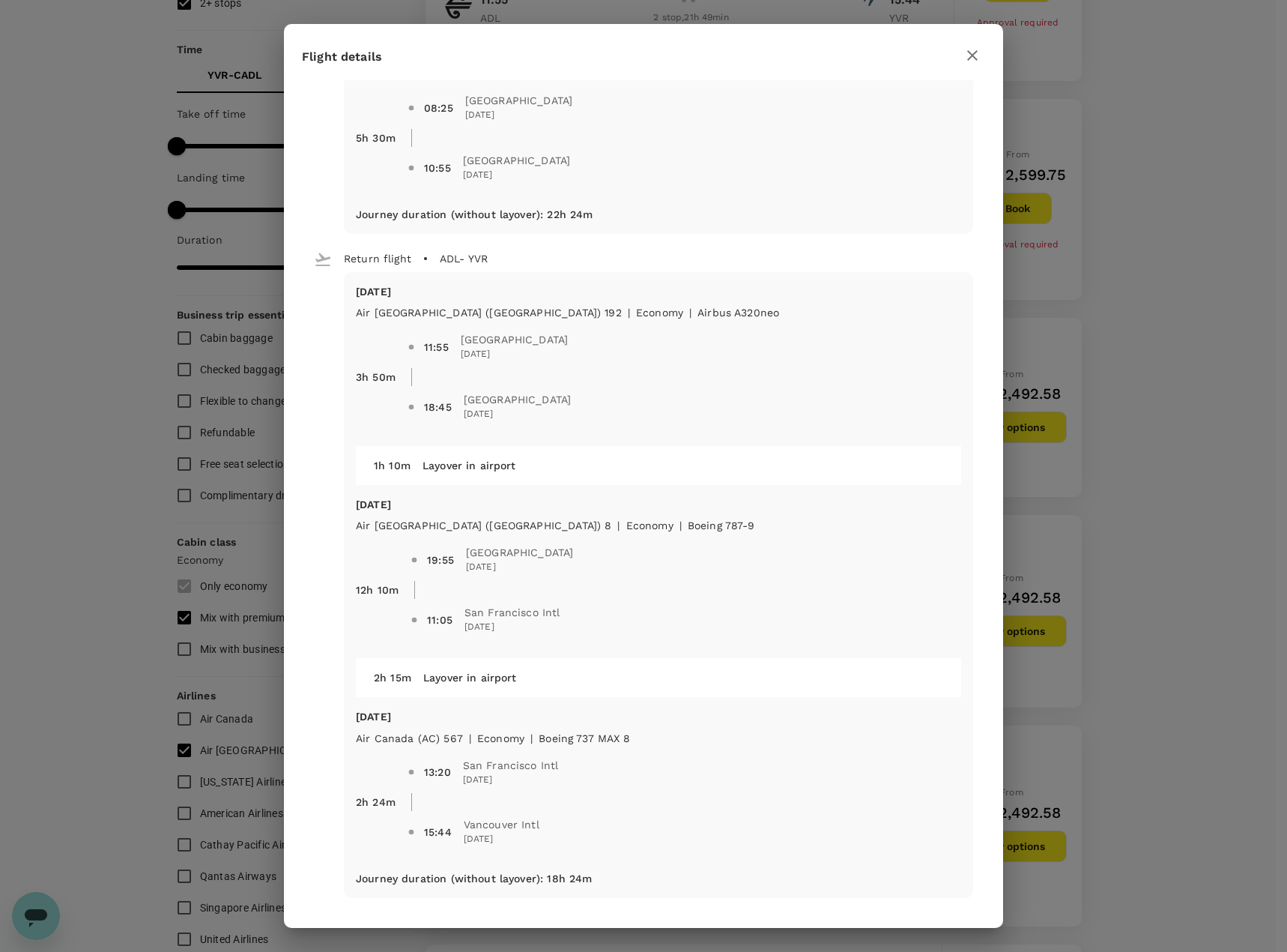
click at [968, 60] on icon "button" at bounding box center [972, 54] width 10 height 10
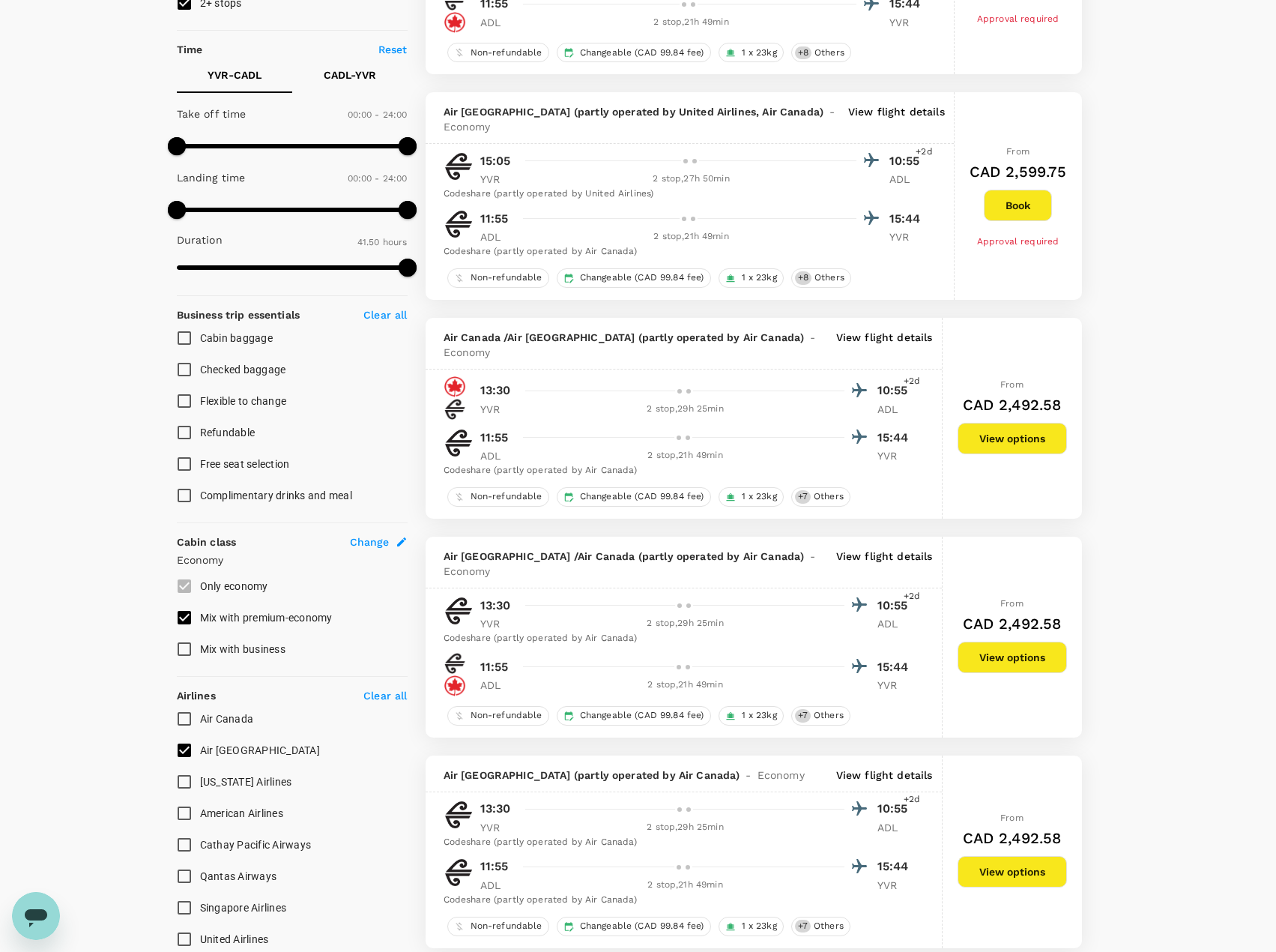
click at [854, 335] on p "View flight details" at bounding box center [885, 344] width 97 height 30
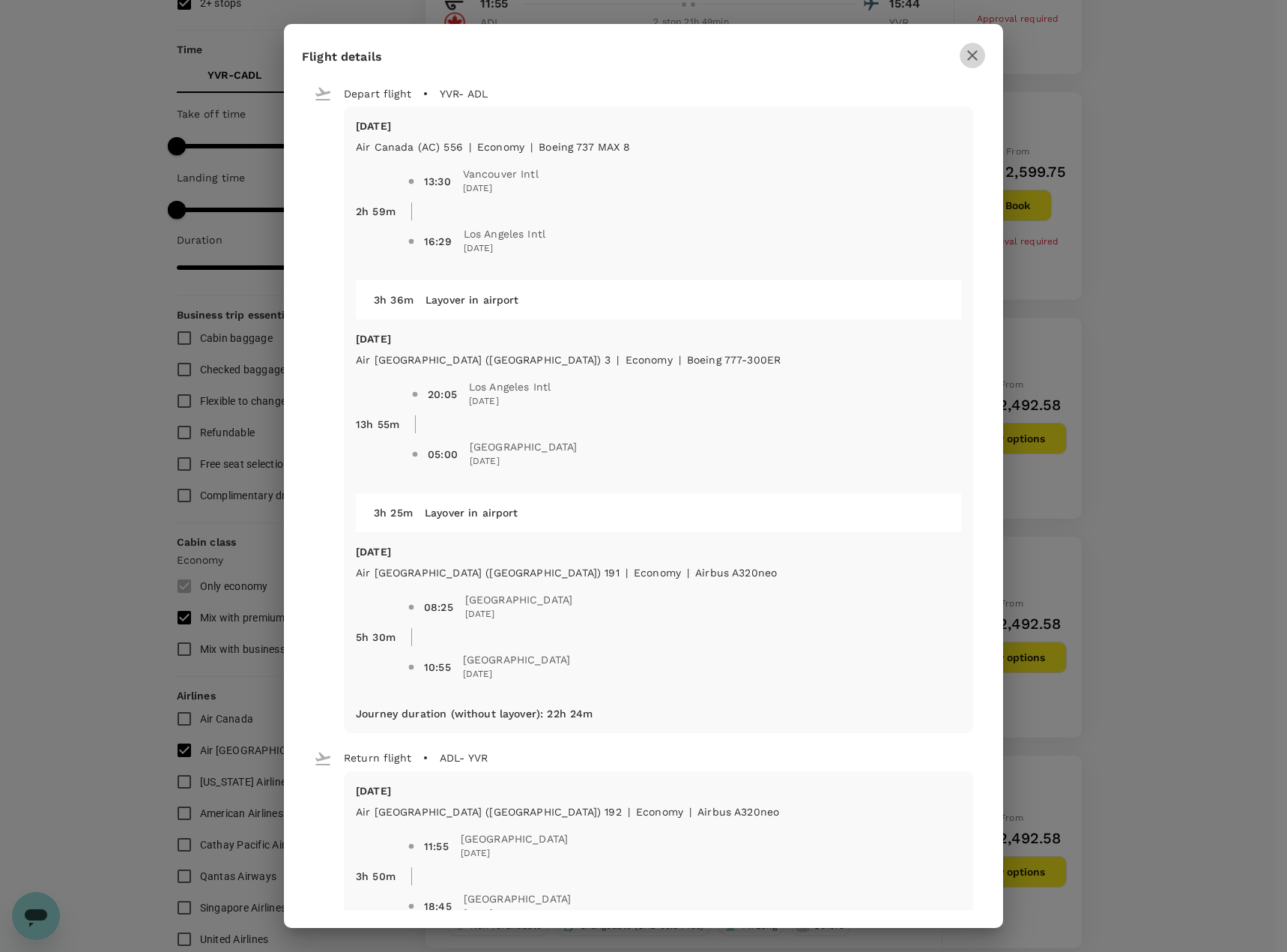
click at [980, 54] on icon "button" at bounding box center [972, 54] width 18 height 18
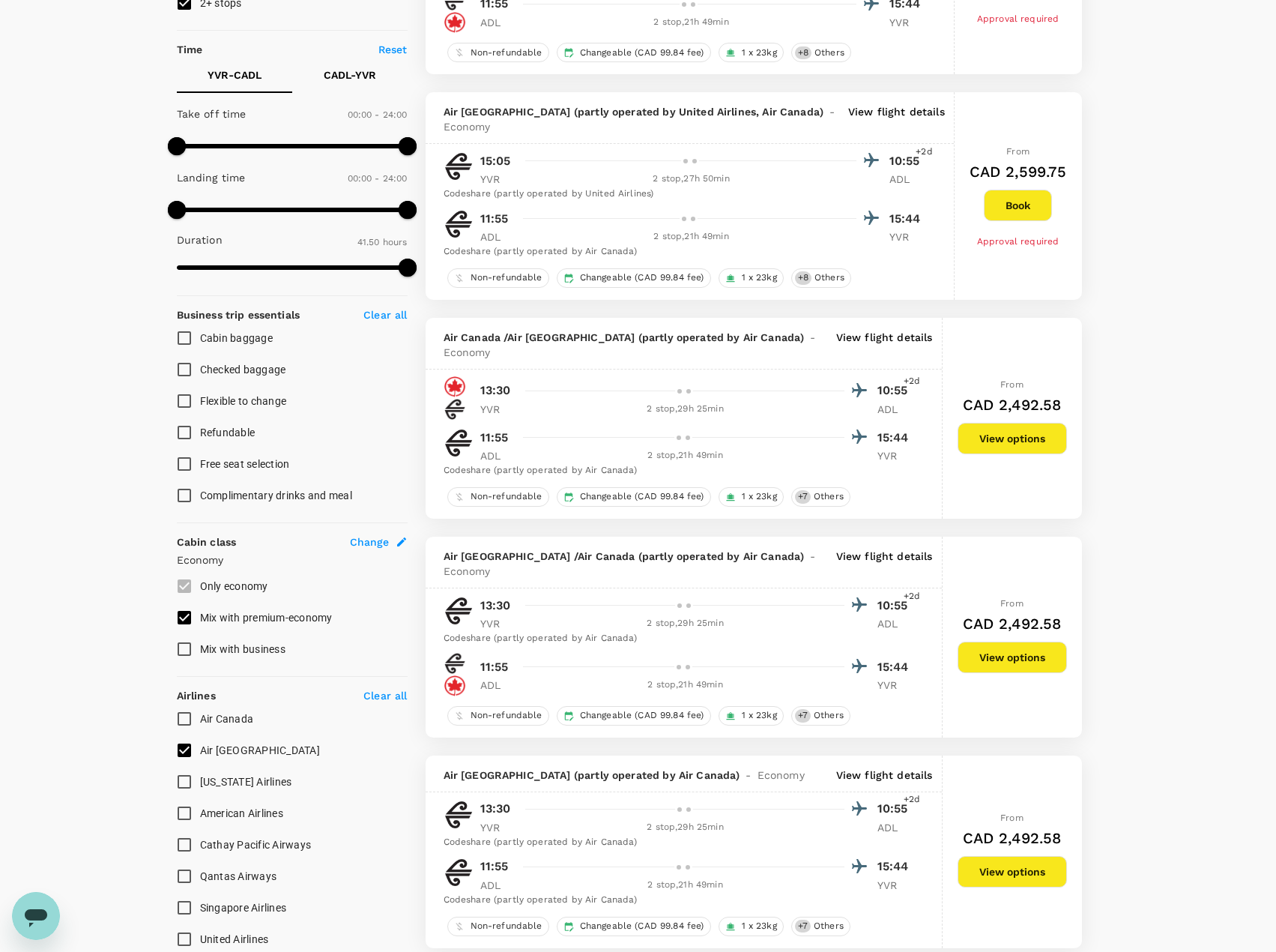
click at [1004, 436] on button "View options" at bounding box center [1012, 439] width 109 height 31
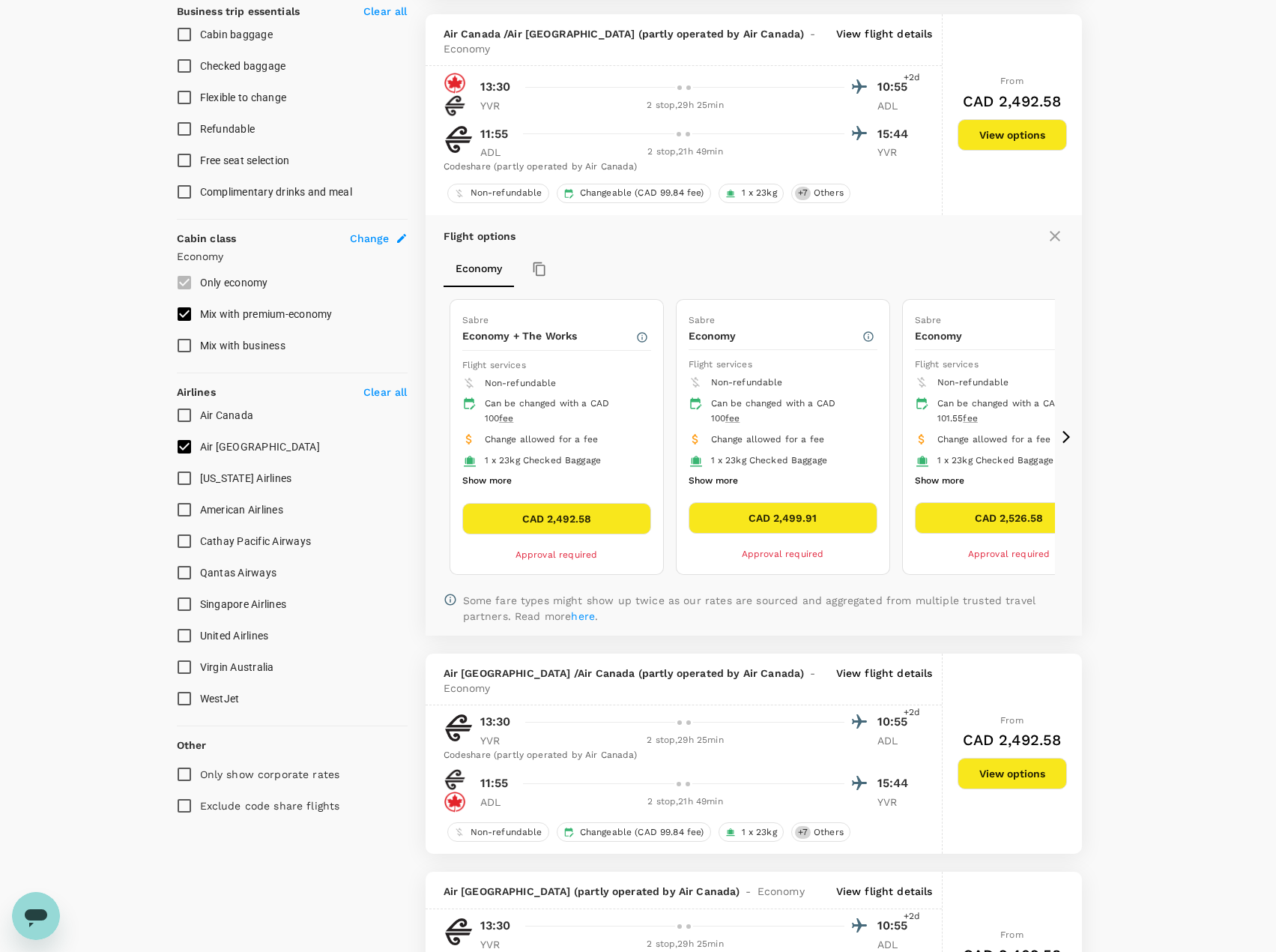
scroll to position [618, 0]
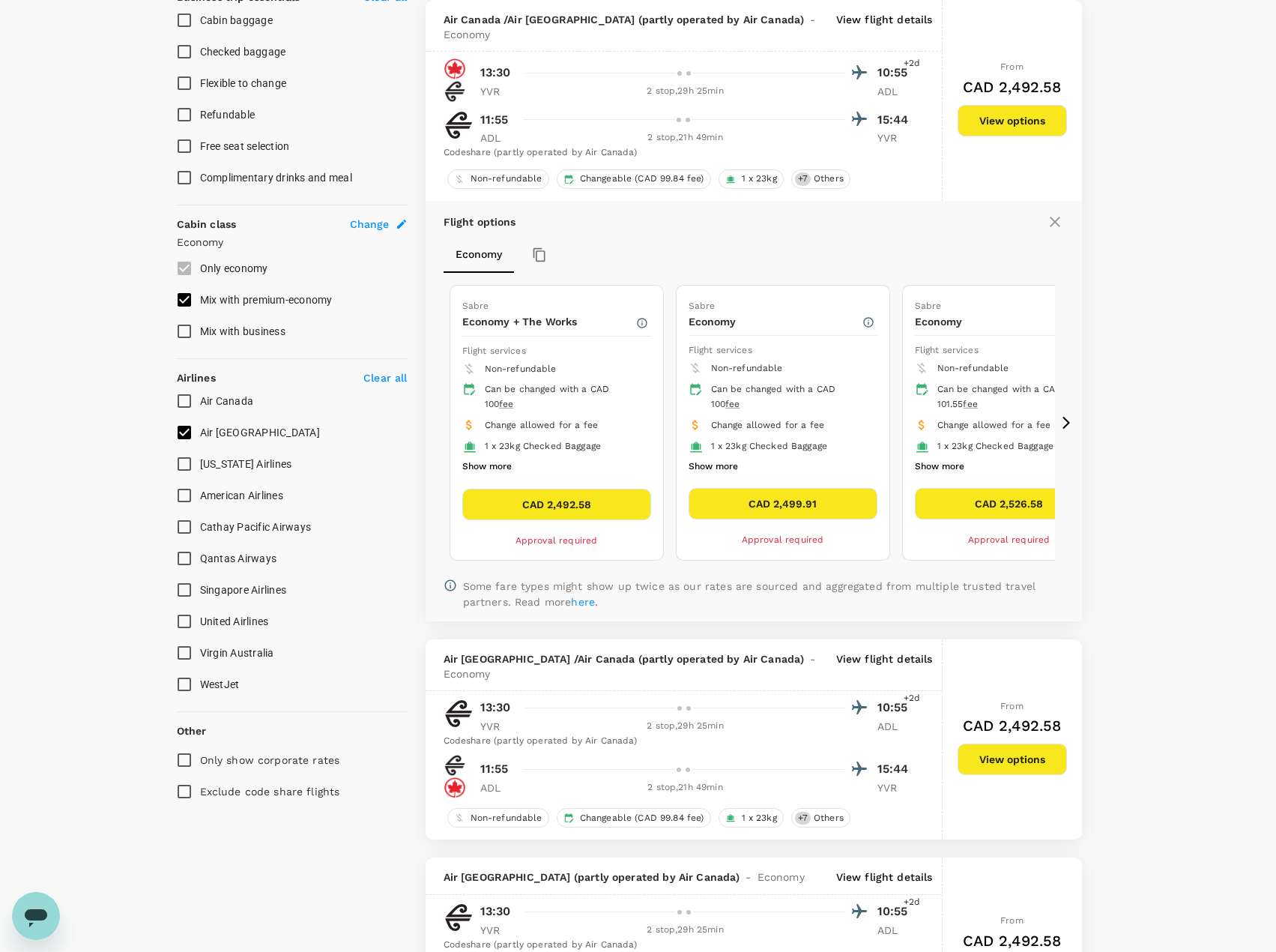
click at [1019, 114] on button "View options" at bounding box center [1012, 121] width 109 height 31
click at [1064, 212] on icon at bounding box center [1054, 221] width 18 height 18
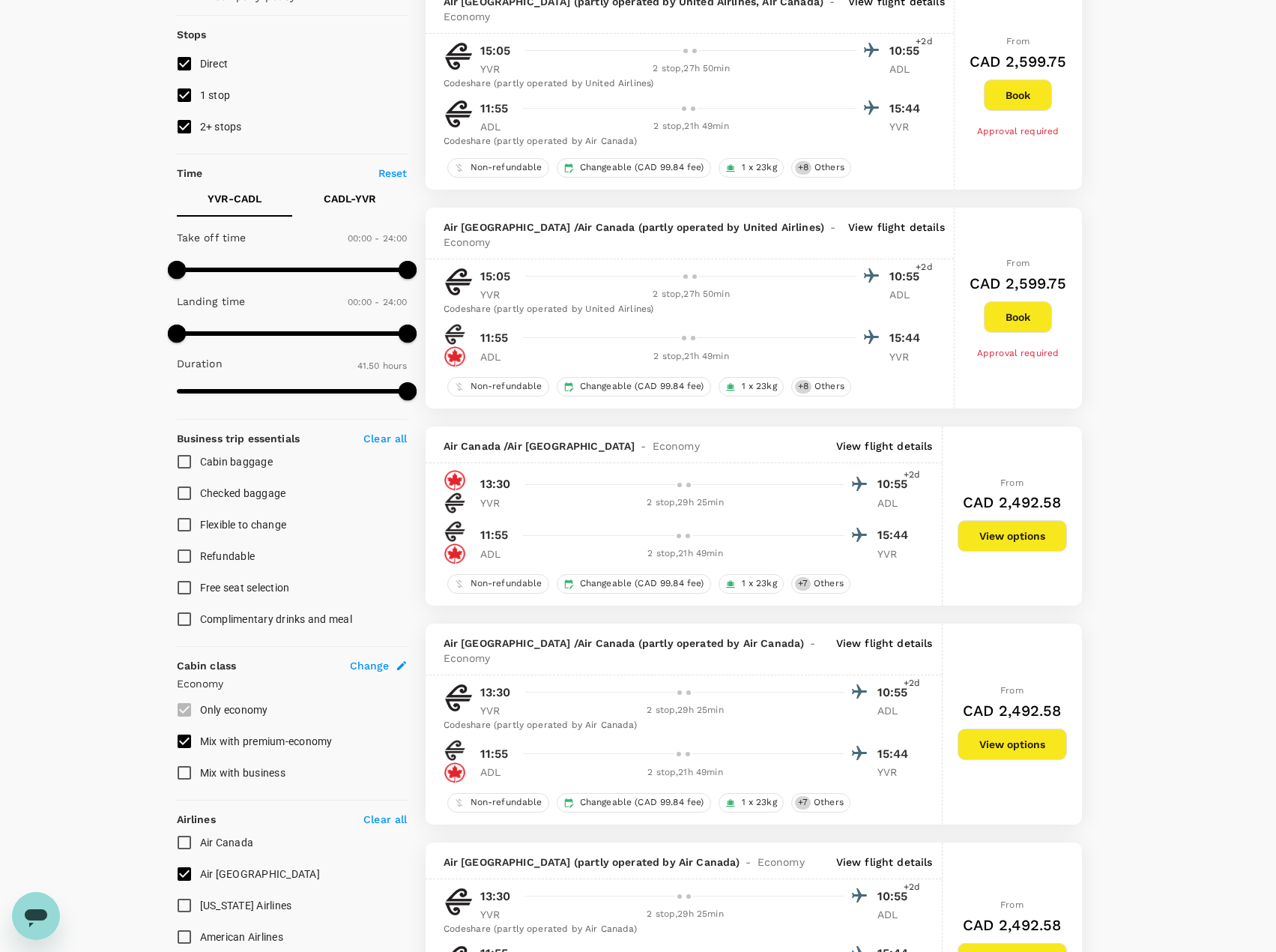
scroll to position [0, 0]
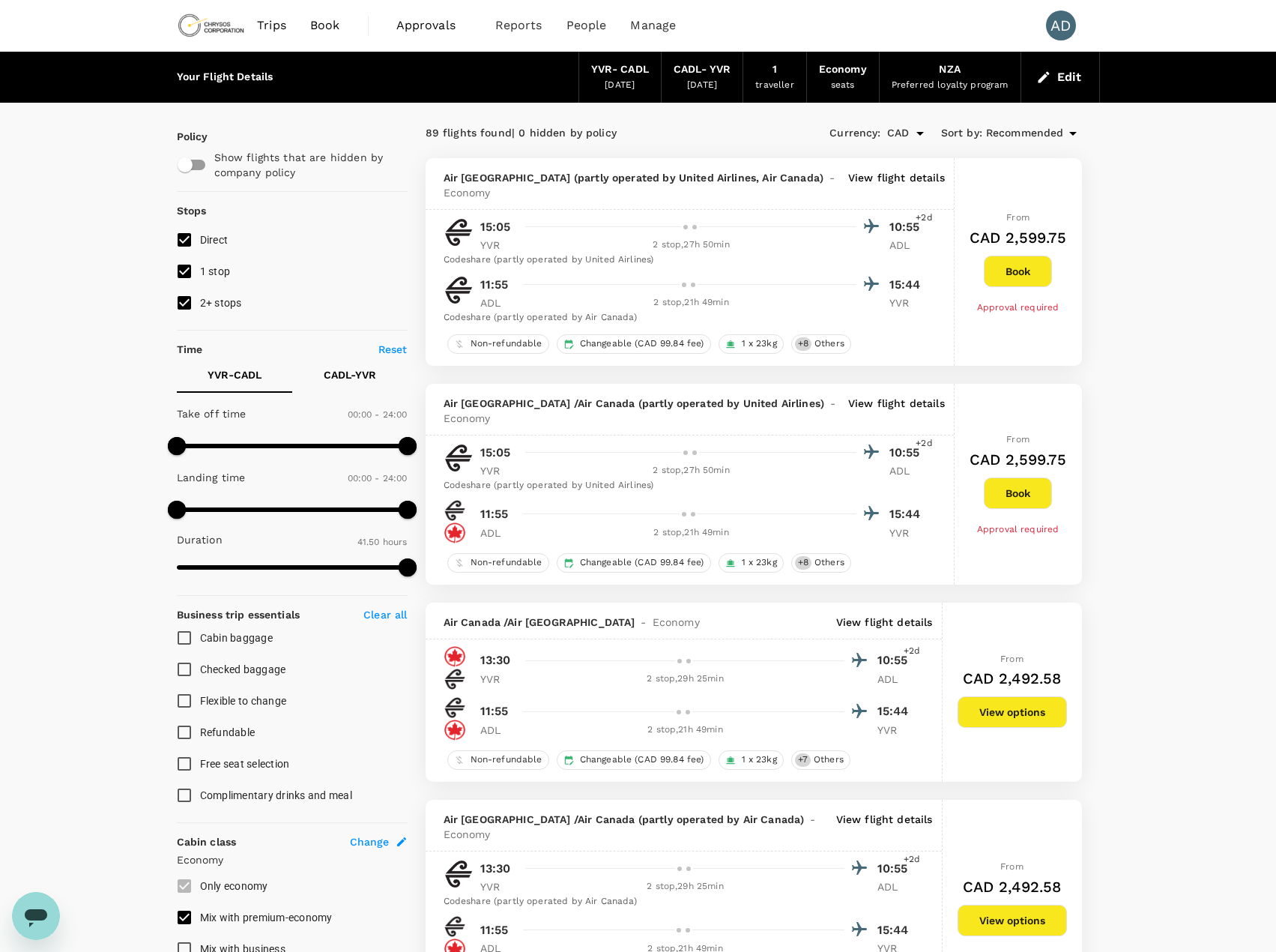
click at [992, 714] on button "View options" at bounding box center [1012, 712] width 109 height 31
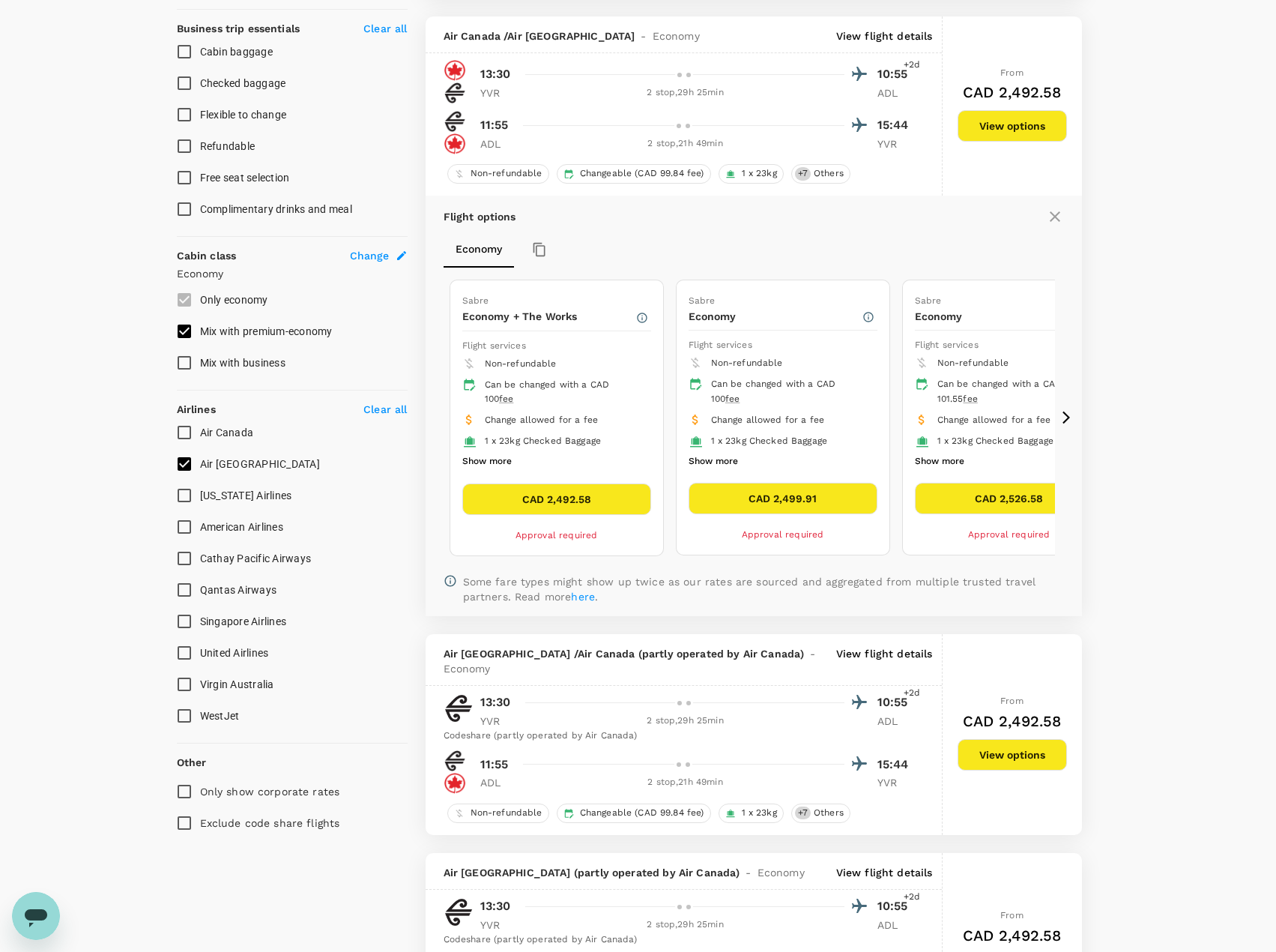
scroll to position [602, 0]
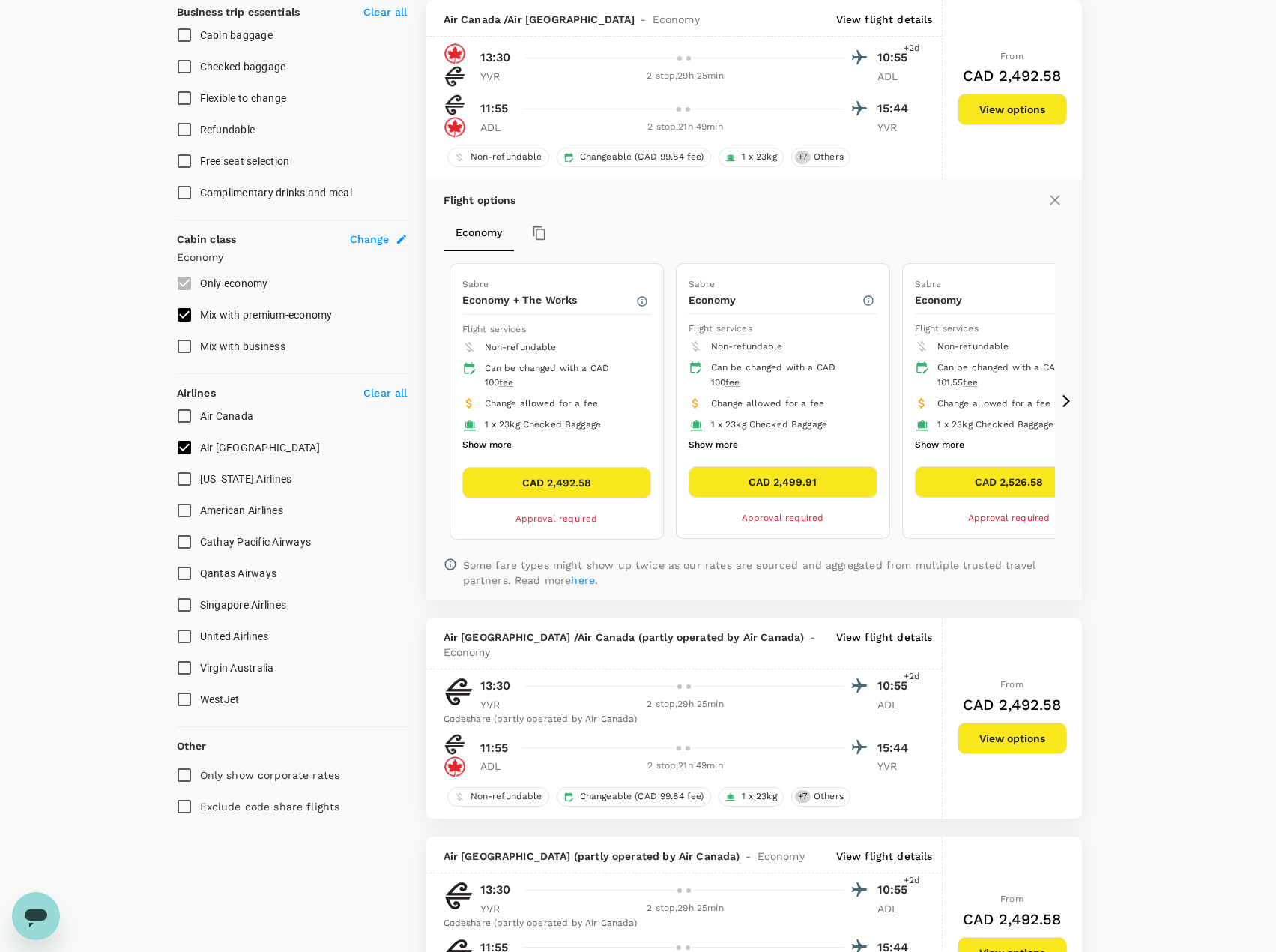
click at [515, 477] on button "CAD 2,492.58" at bounding box center [557, 483] width 188 height 31
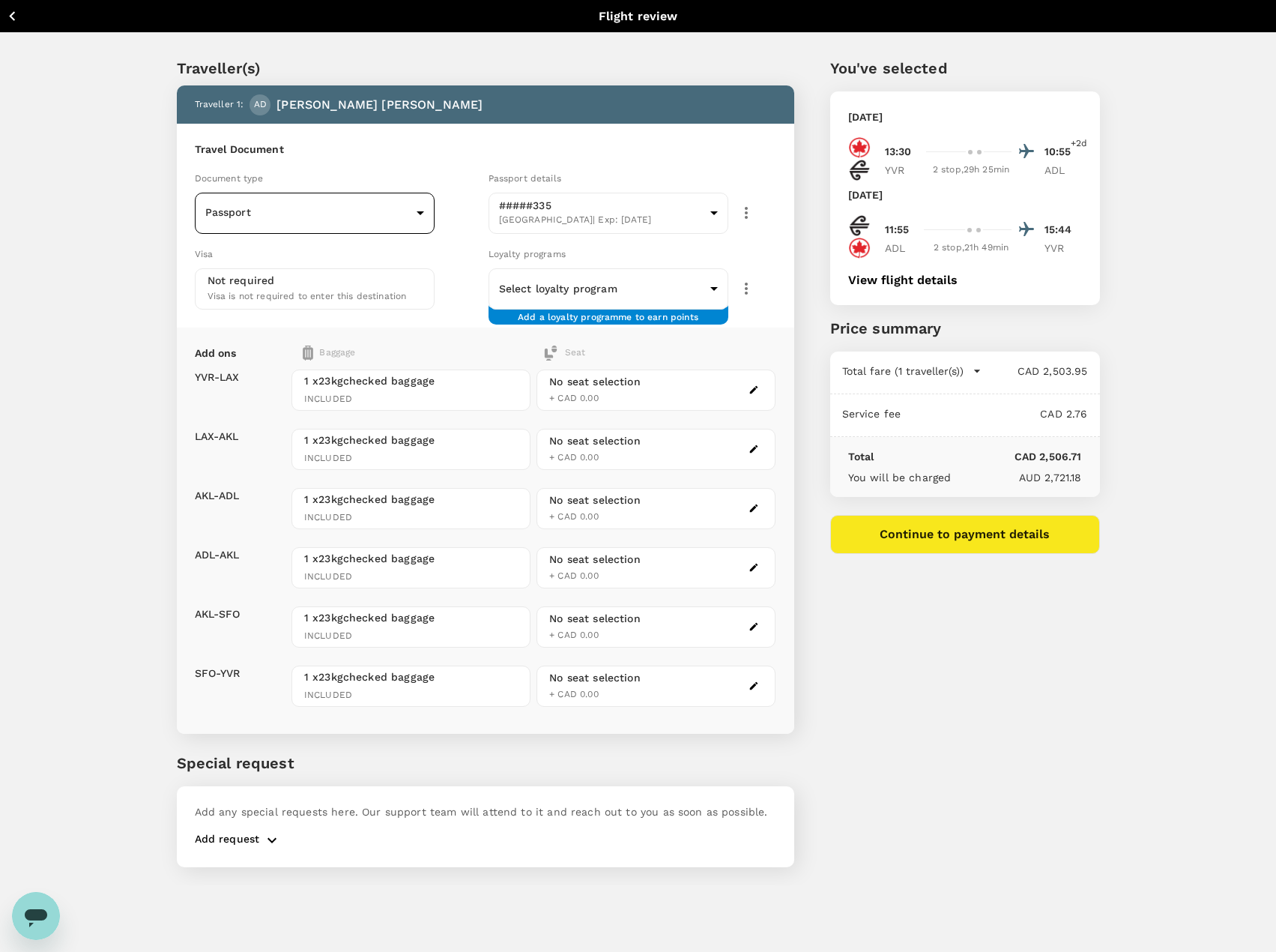
click at [235, 217] on body "Back to flight results Flight review Traveller(s) Traveller 1 : AD Amanda Doffi…" at bounding box center [638, 496] width 1276 height 992
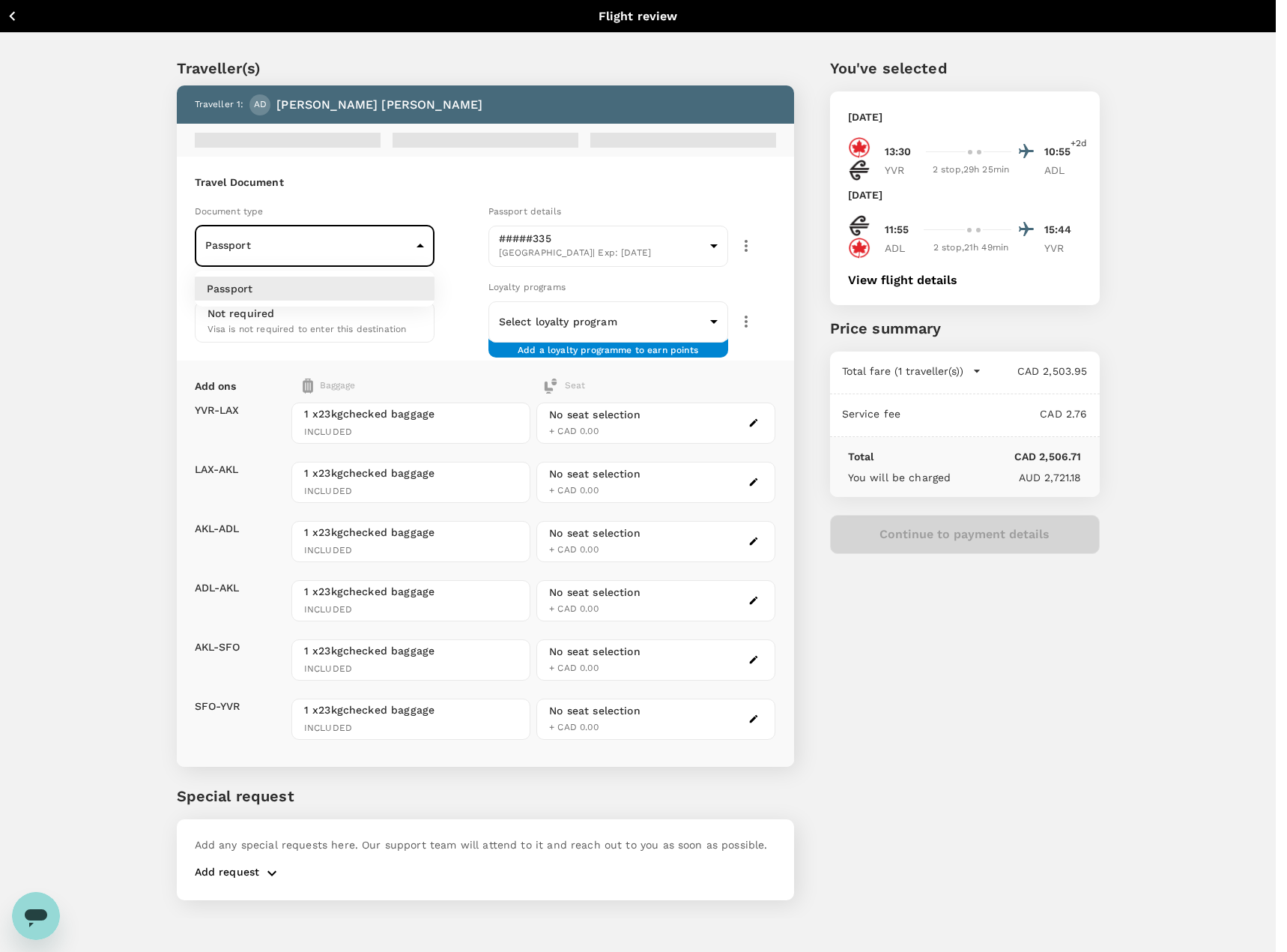
click at [235, 217] on div at bounding box center [644, 476] width 1287 height 952
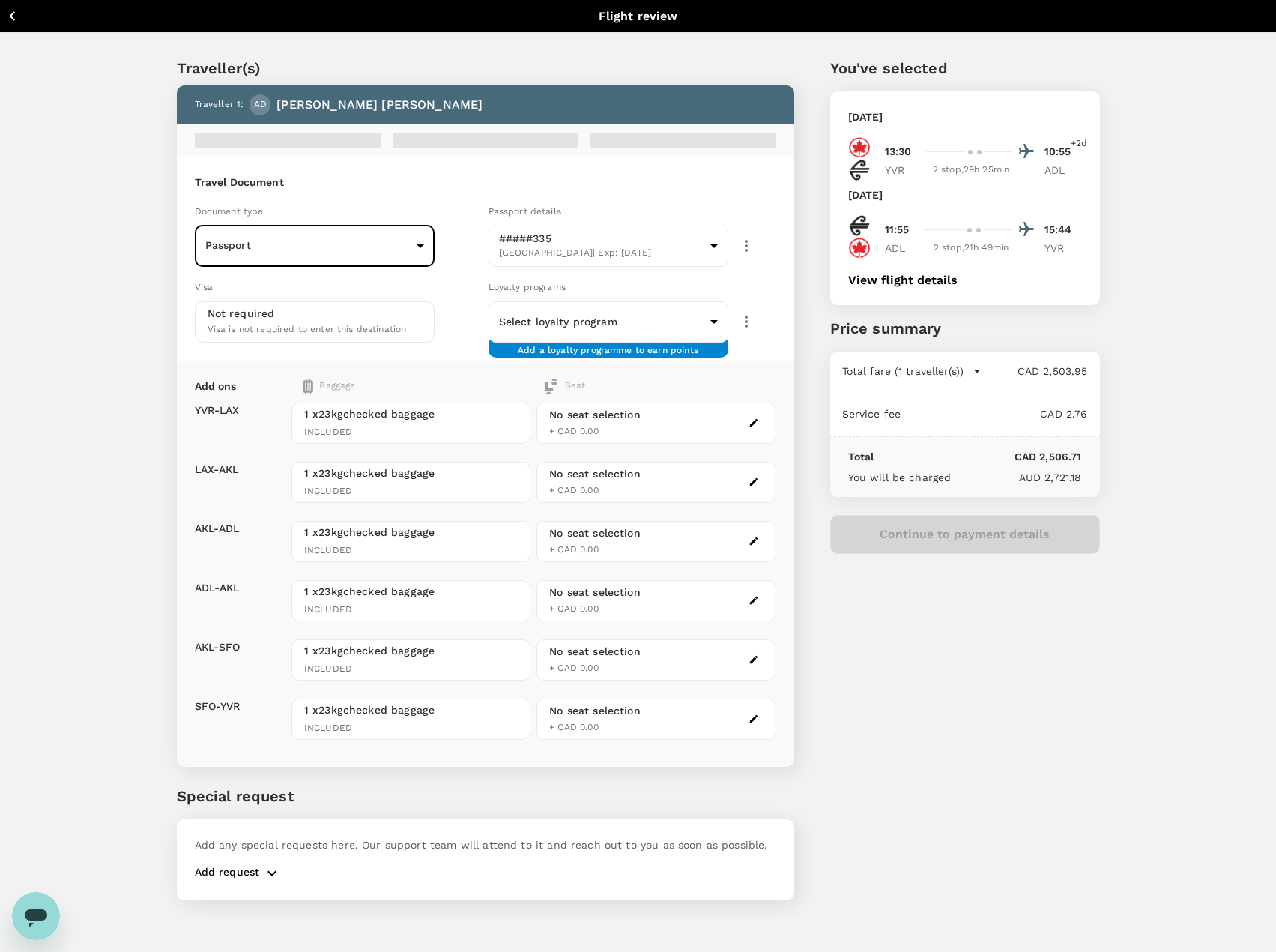
click at [138, 241] on div "Traveller(s) Traveller 1 : AD Amanda Doffing Travel Document Document type Pass…" at bounding box center [638, 476] width 1276 height 885
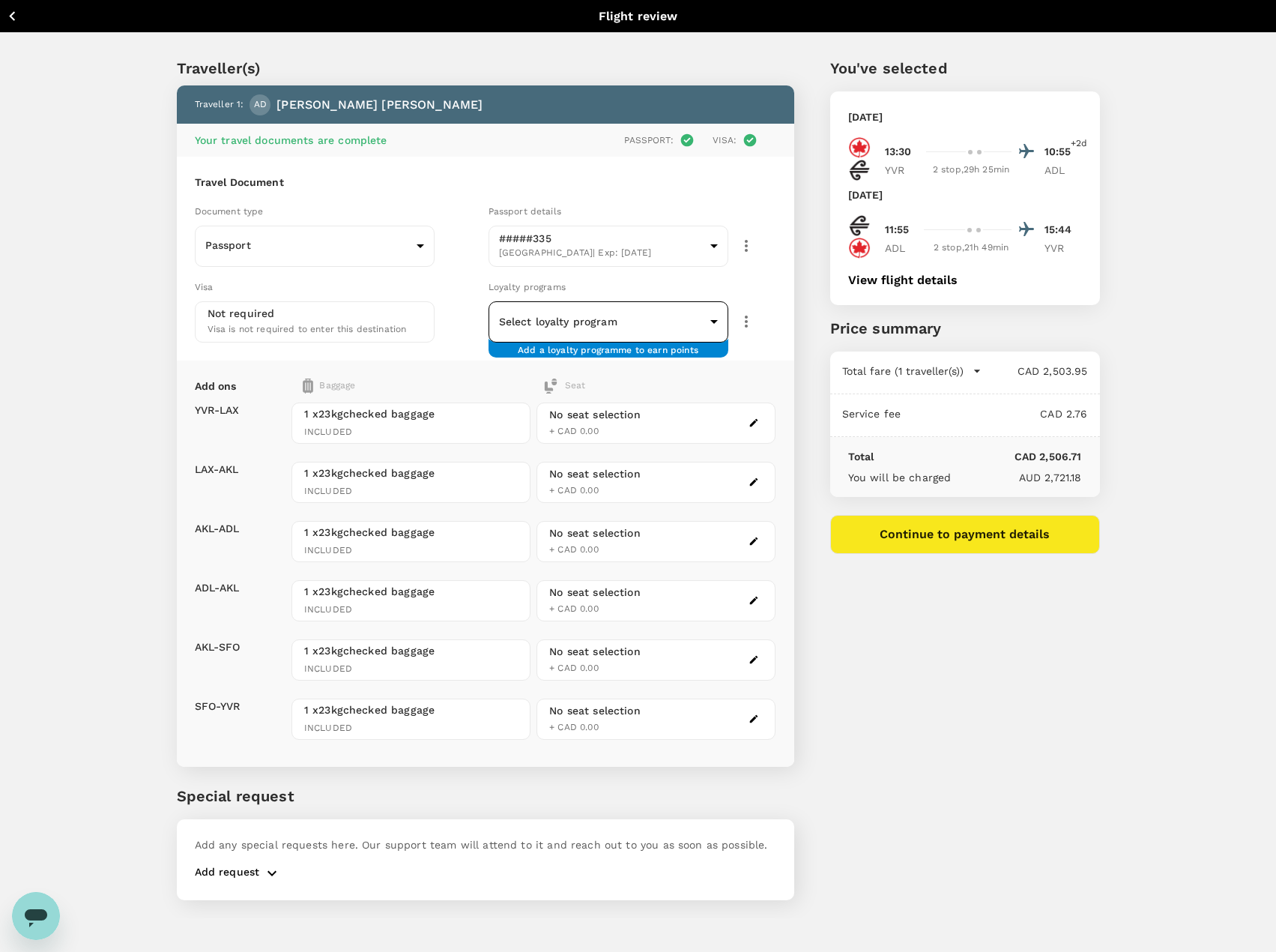
click at [566, 328] on body "Back to flight results Flight review Traveller(s) Traveller 1 : AD Amanda Doffi…" at bounding box center [638, 496] width 1276 height 992
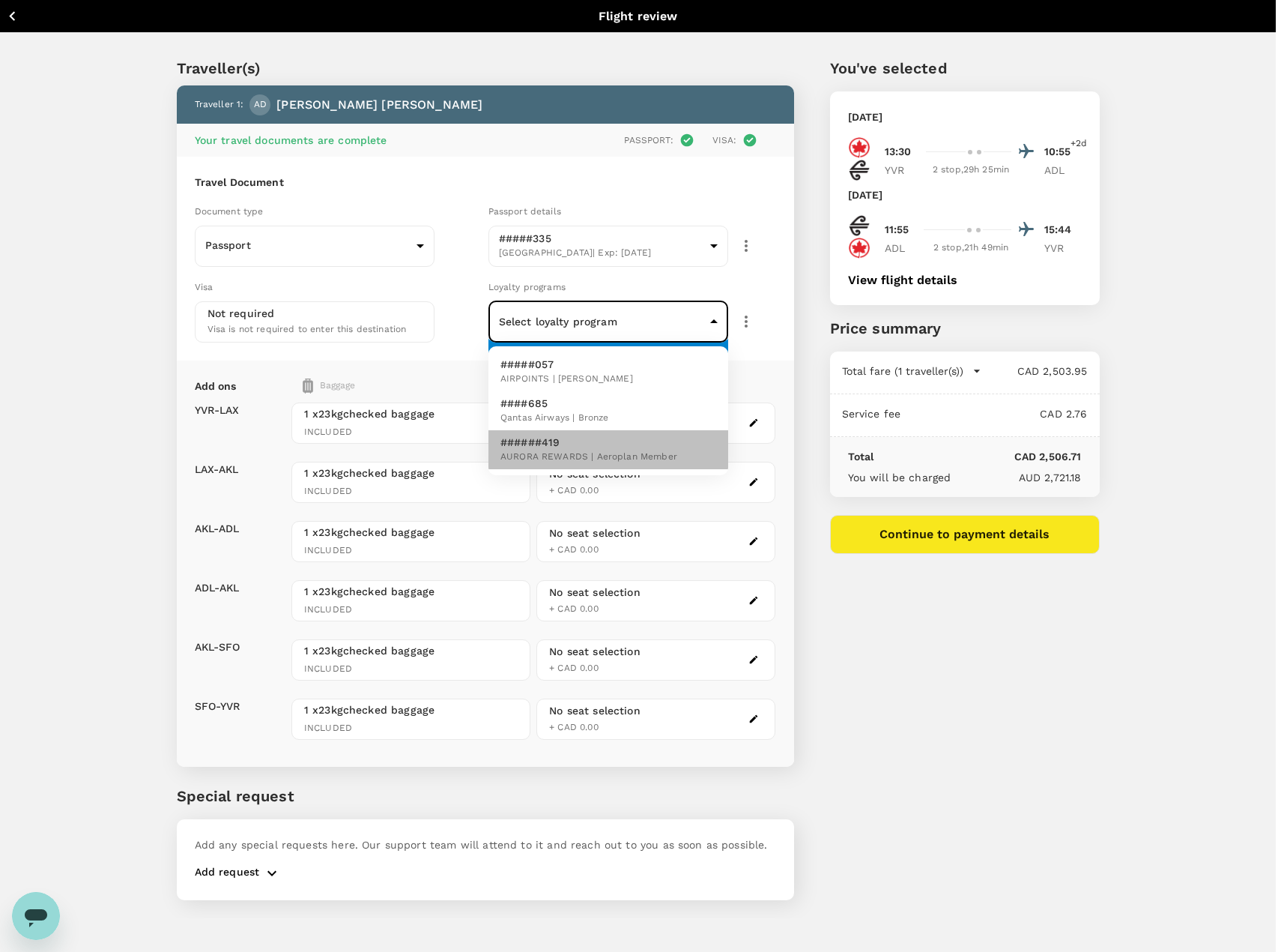
click at [565, 456] on span "AURORA REWARDS | Aeroplan Member" at bounding box center [589, 457] width 177 height 15
type input "e999bb0c-fbdf-4c63-8b7d-1339c6e8d980"
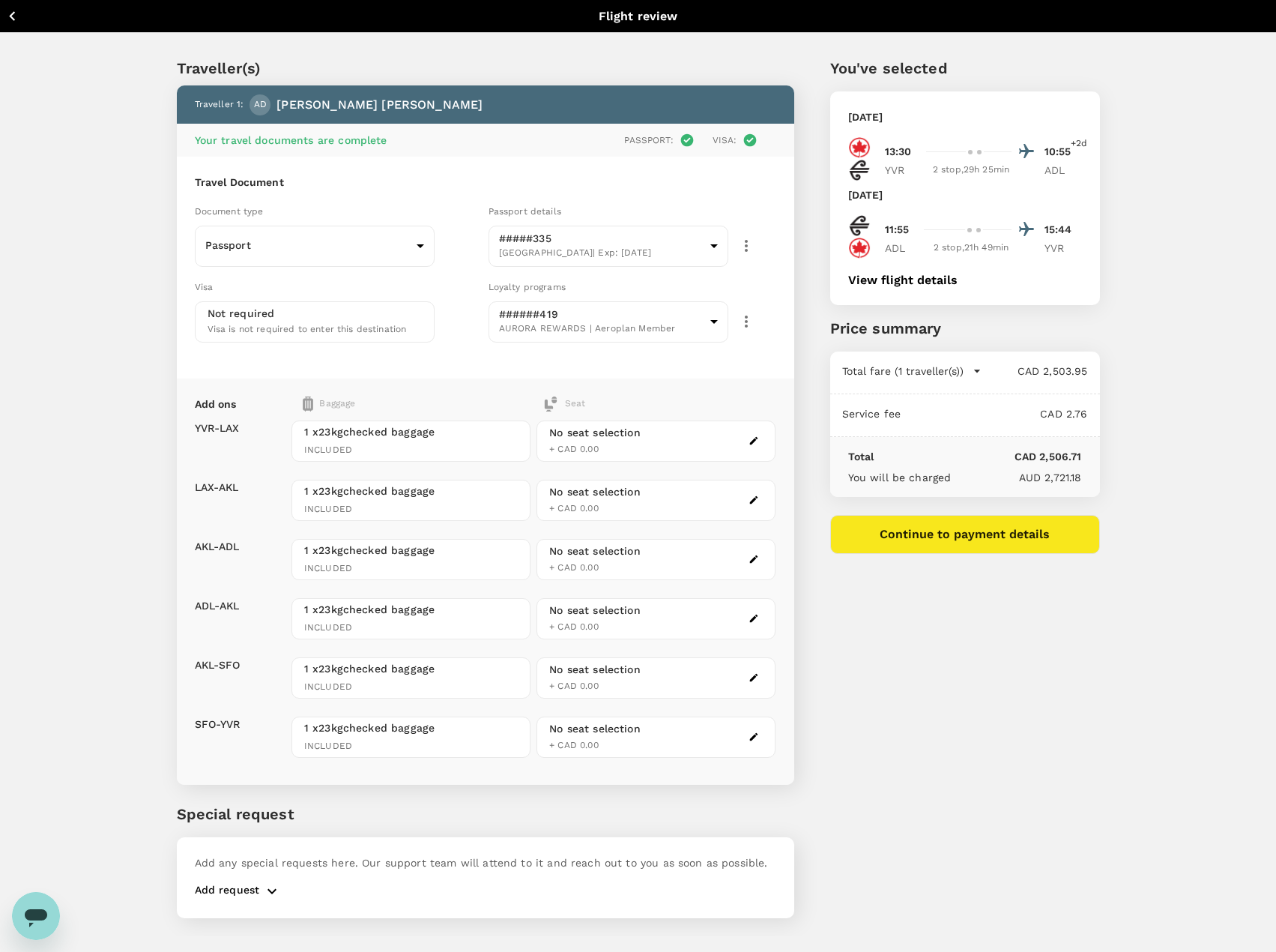
click at [122, 428] on div "Traveller(s) Traveller 1 : AD Amanda Doffing Your travel documents are complete…" at bounding box center [638, 485] width 1276 height 903
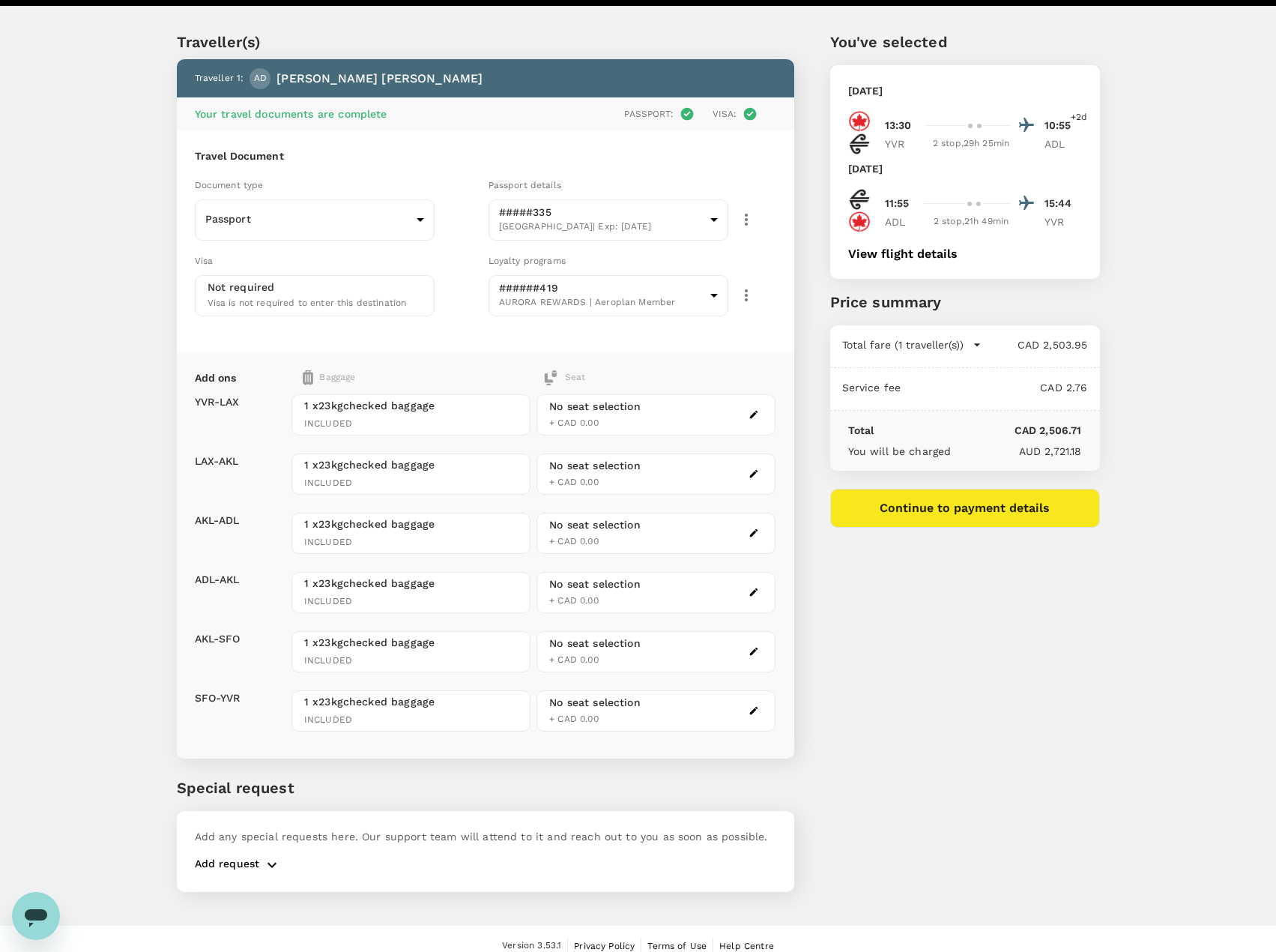
scroll to position [41, 0]
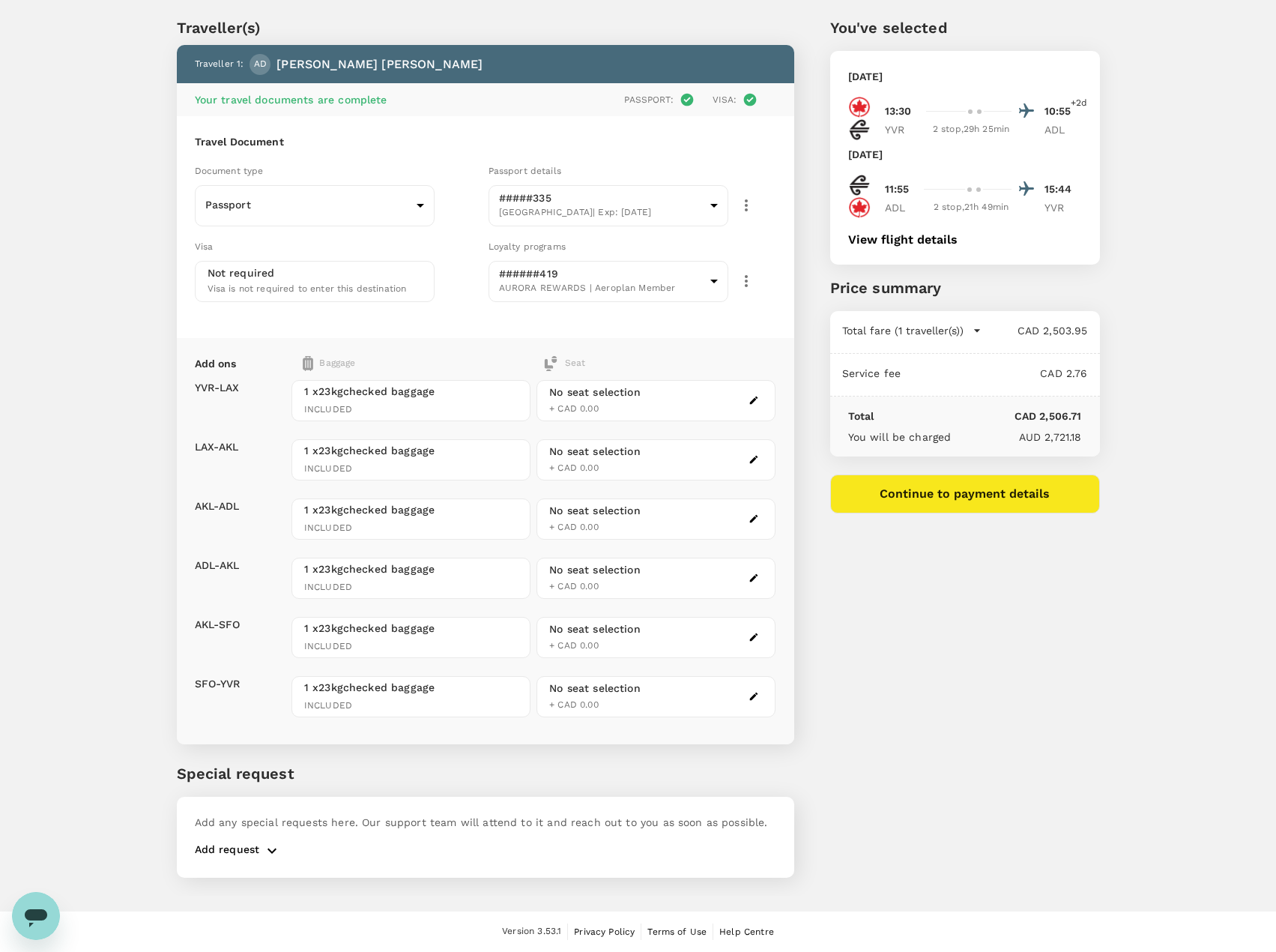
click at [223, 854] on p "Add request" at bounding box center [227, 850] width 66 height 18
click at [224, 853] on p "Add request" at bounding box center [227, 850] width 66 height 18
click at [267, 849] on icon "button" at bounding box center [271, 850] width 18 height 18
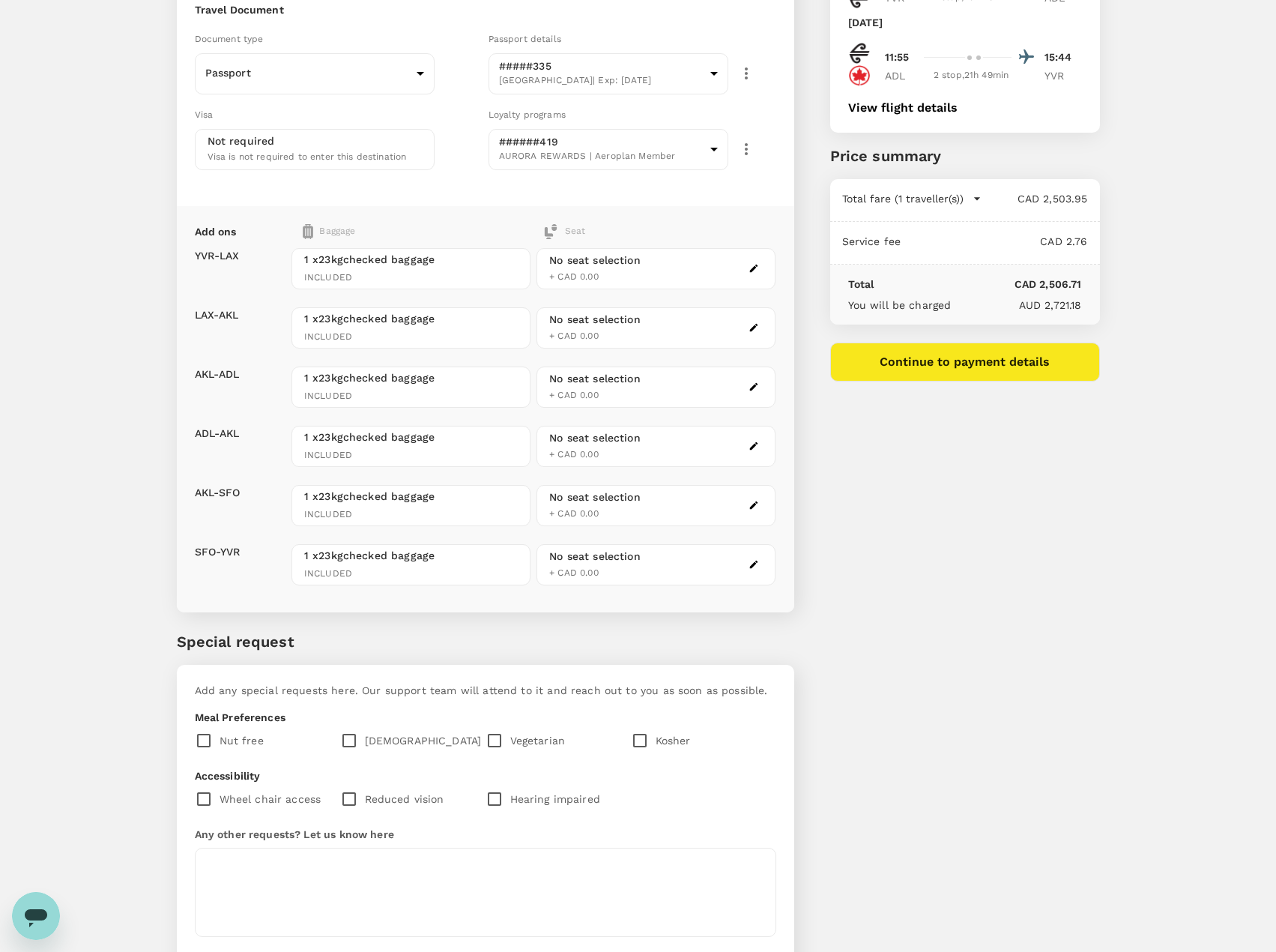
scroll to position [264, 0]
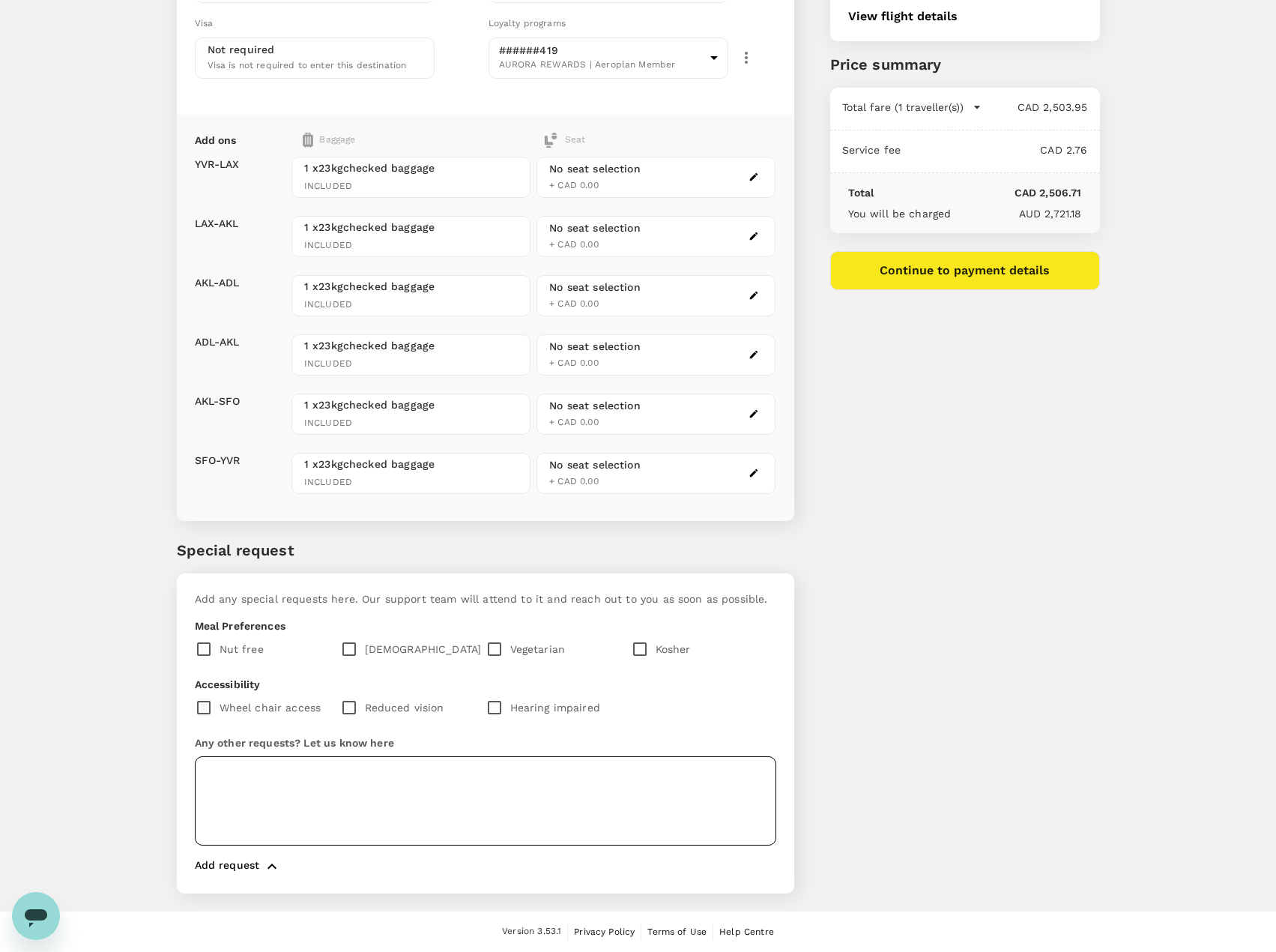
click at [236, 793] on textarea at bounding box center [486, 801] width 582 height 90
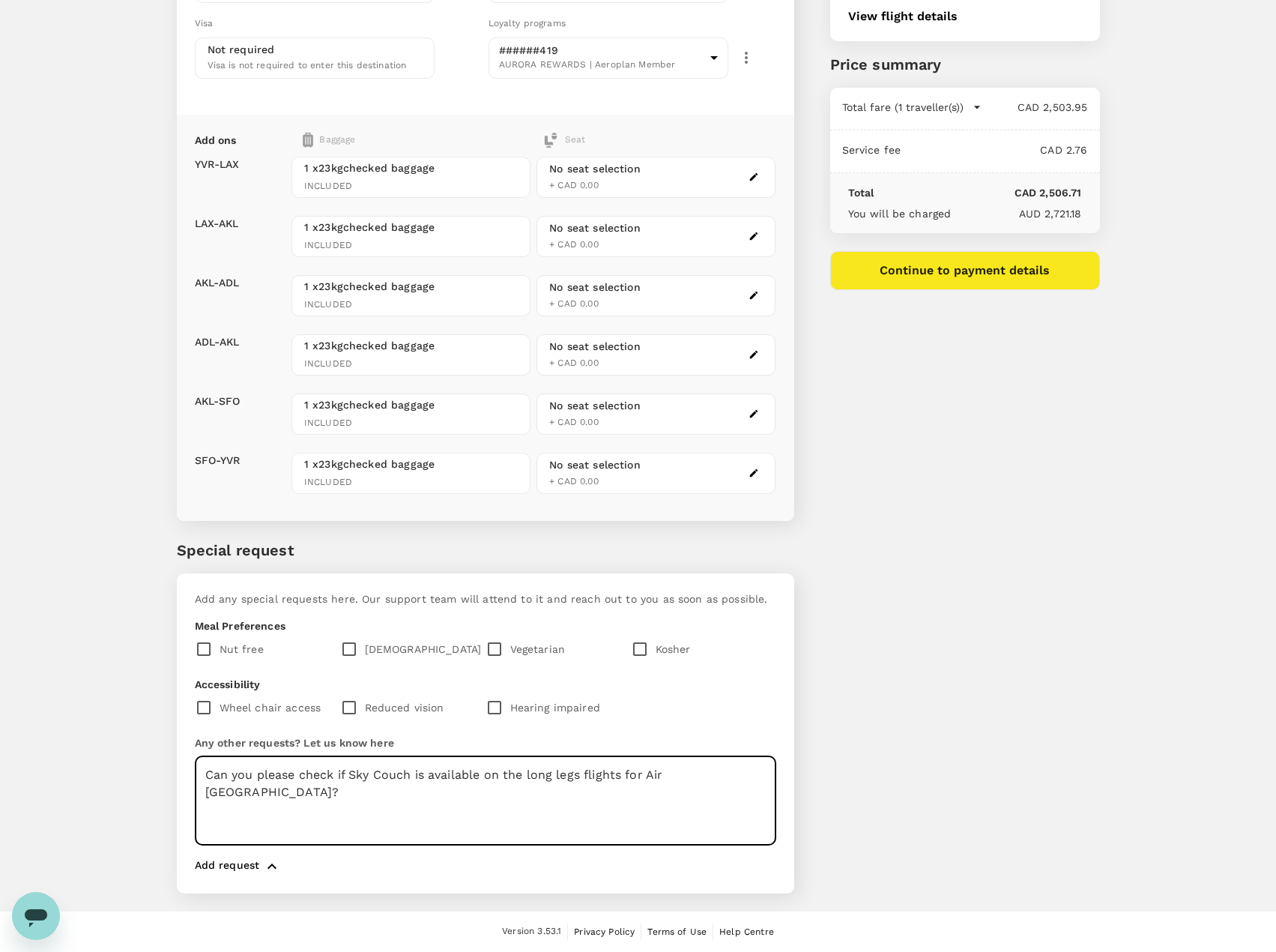
type textarea "Can you please check if Sky Couch is available on the long legs flights for Air…"
click at [933, 555] on div "You've selected Friday, 31 Oct 2025 13:30 10:55 +2d YVR 2 stop , 29h 25min ADL …" at bounding box center [946, 334] width 306 height 1154
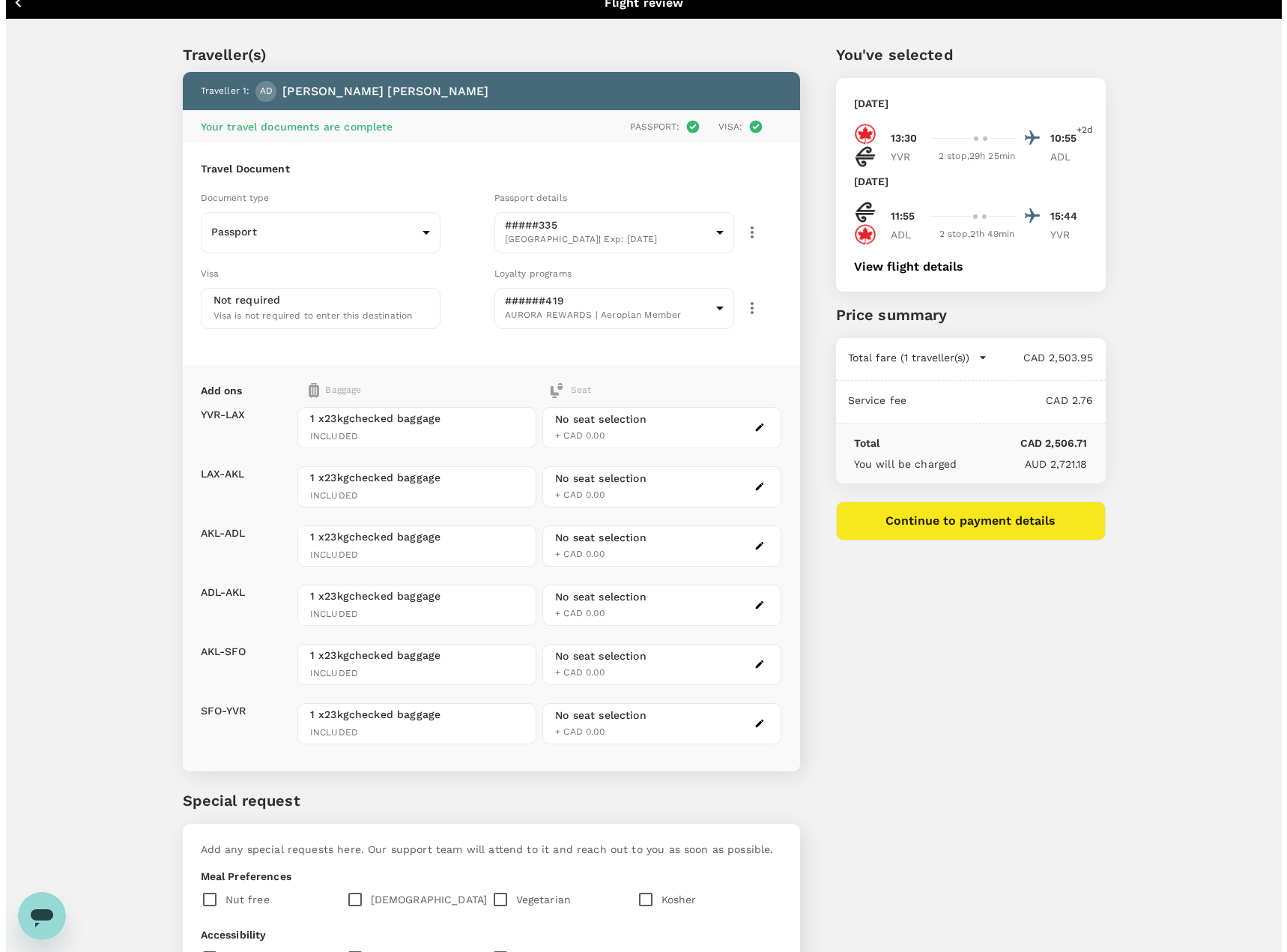
scroll to position [0, 0]
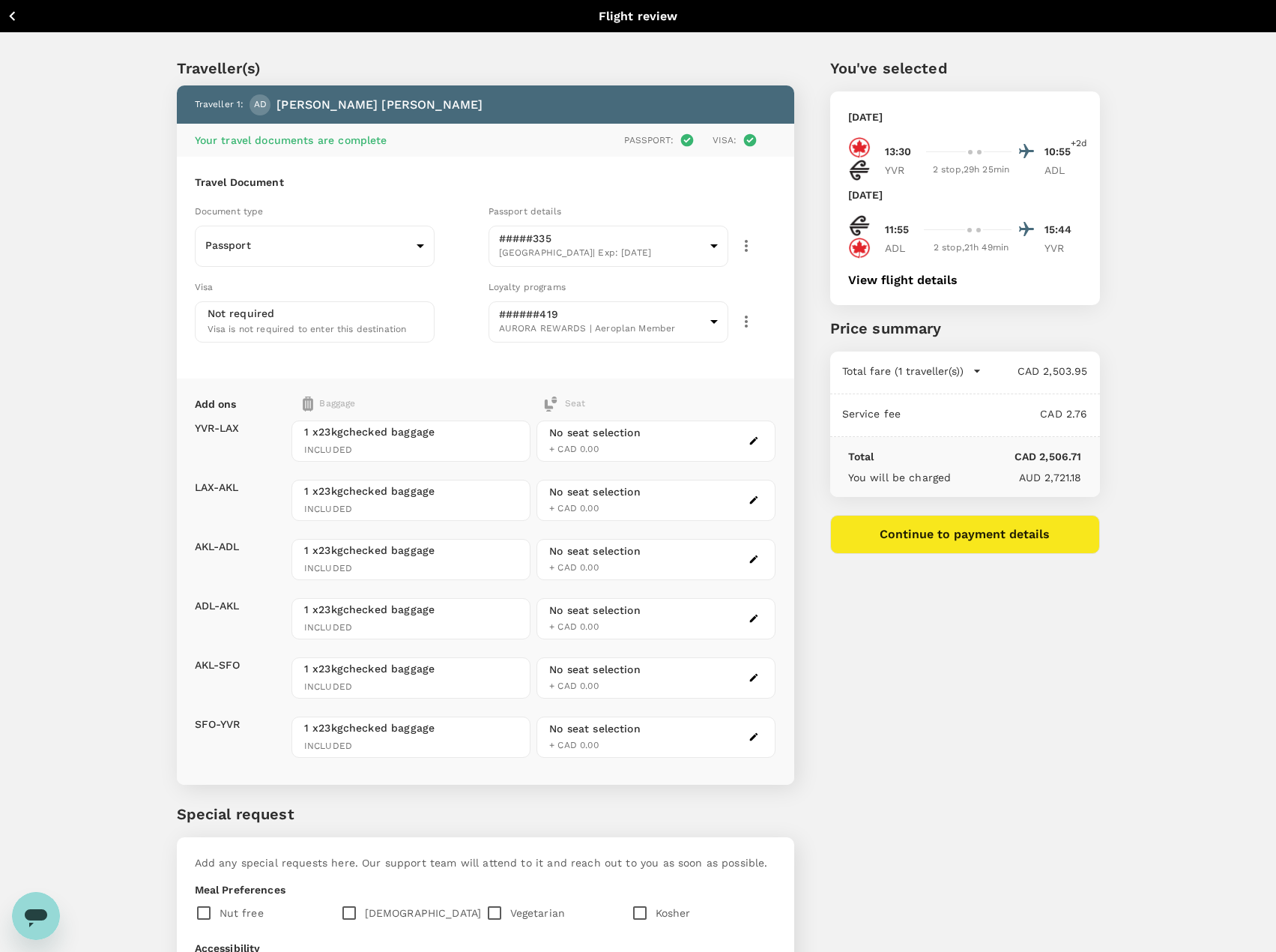
click at [939, 535] on button "Continue to payment details" at bounding box center [965, 535] width 270 height 39
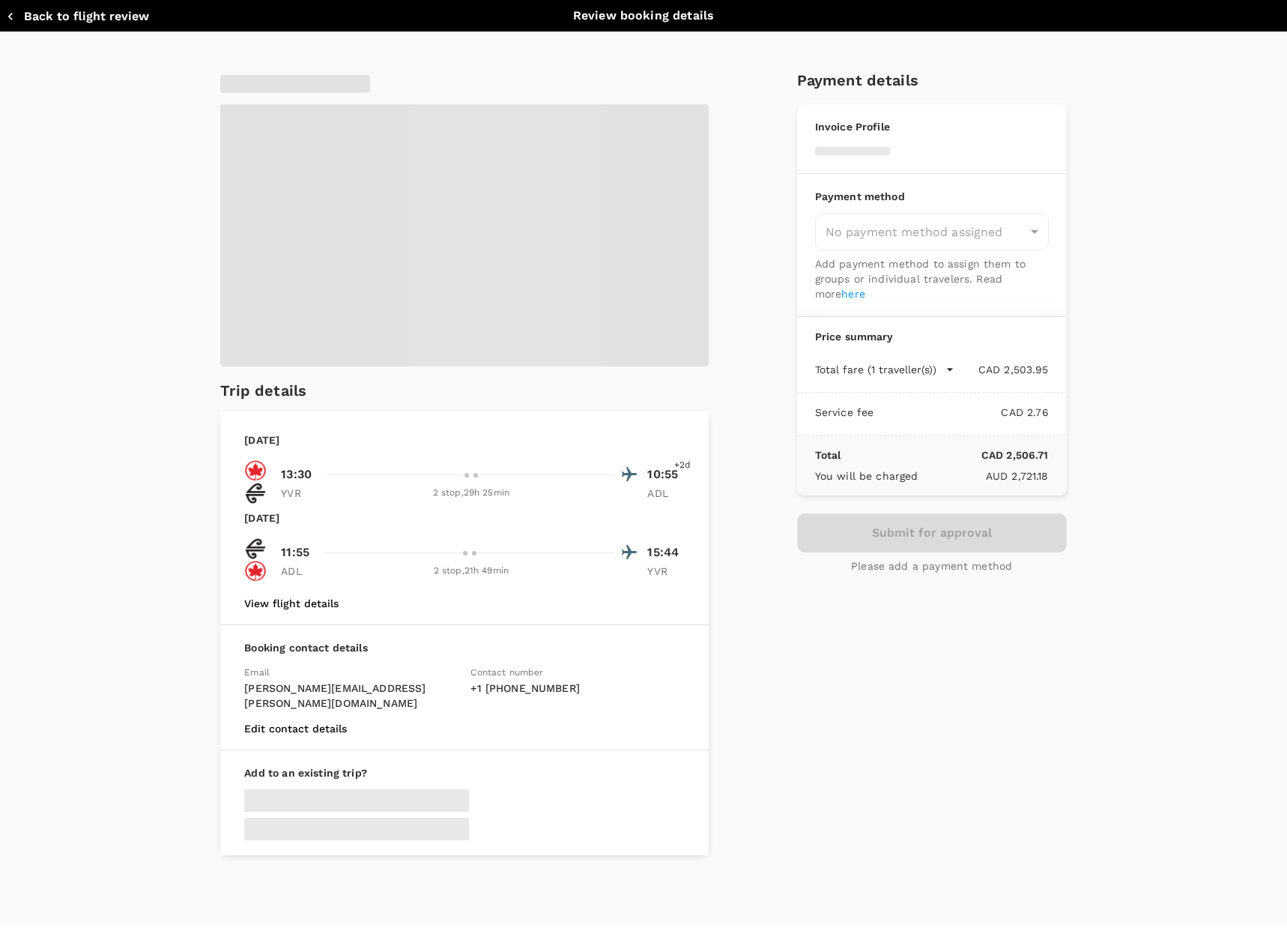
type input "9c4289b1-14a3-4119-8736-521306e5ca8f"
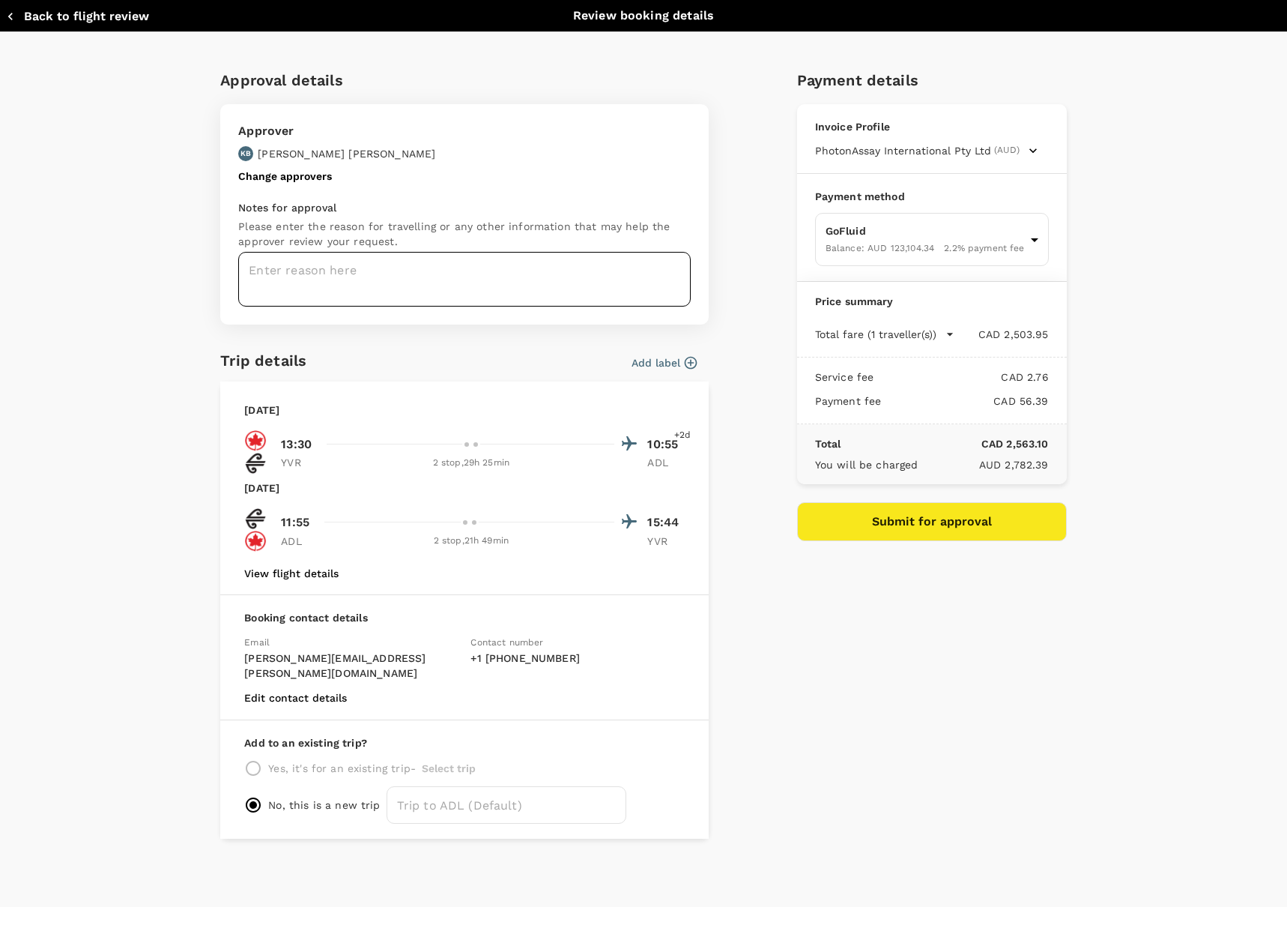
click at [300, 278] on textarea at bounding box center [464, 279] width 452 height 54
paste textarea "Rem pow wow in November PCP Round table get together PCP Workshop: Decision Mak…"
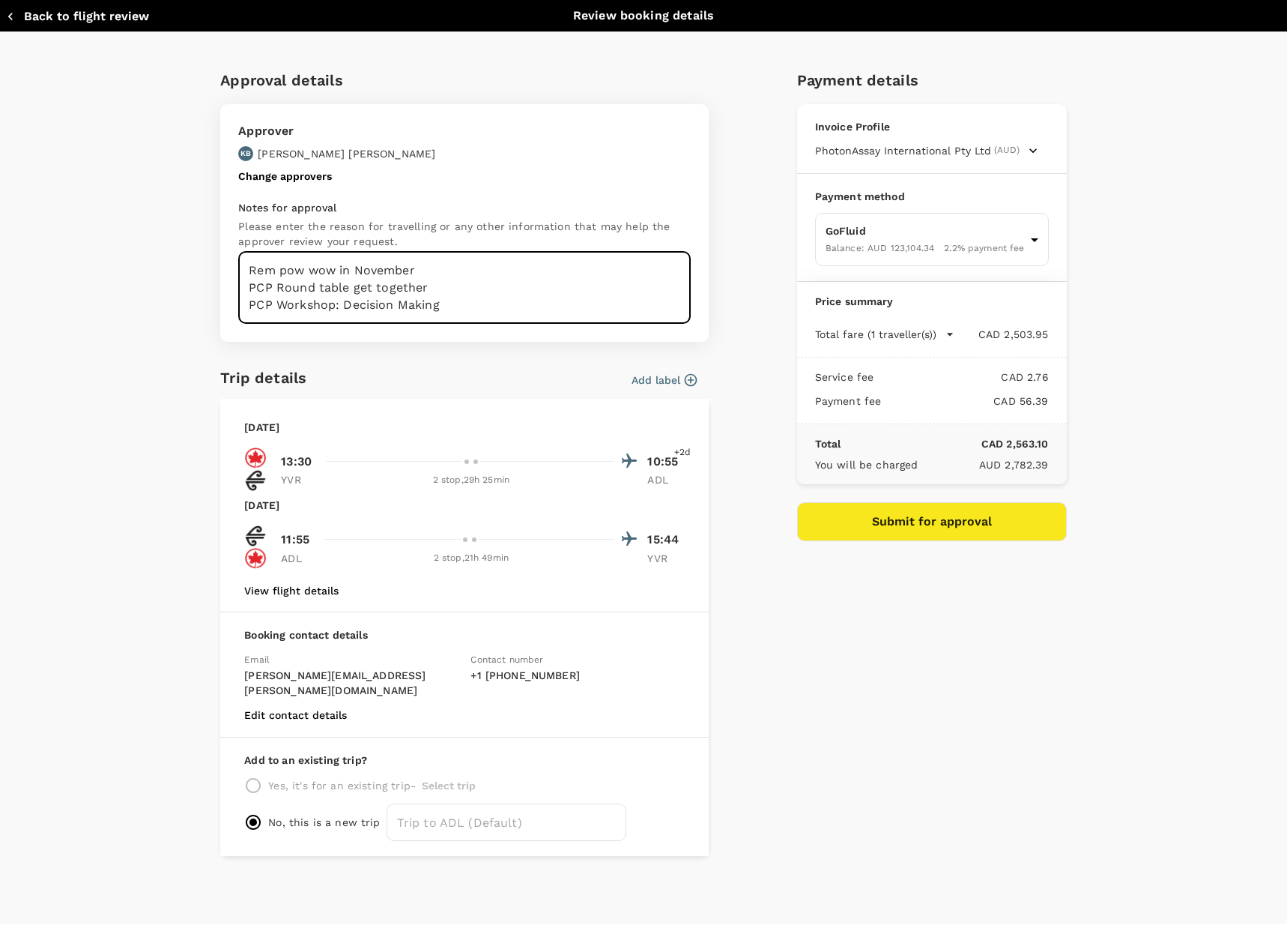
type textarea "Rem pow wow in November PCP Round table get together PCP Workshop: Decision Mak…"
click at [153, 423] on div "Approval details Approver KB Kim Boland Change approvers Notes for approval Ple…" at bounding box center [644, 478] width 1287 height 892
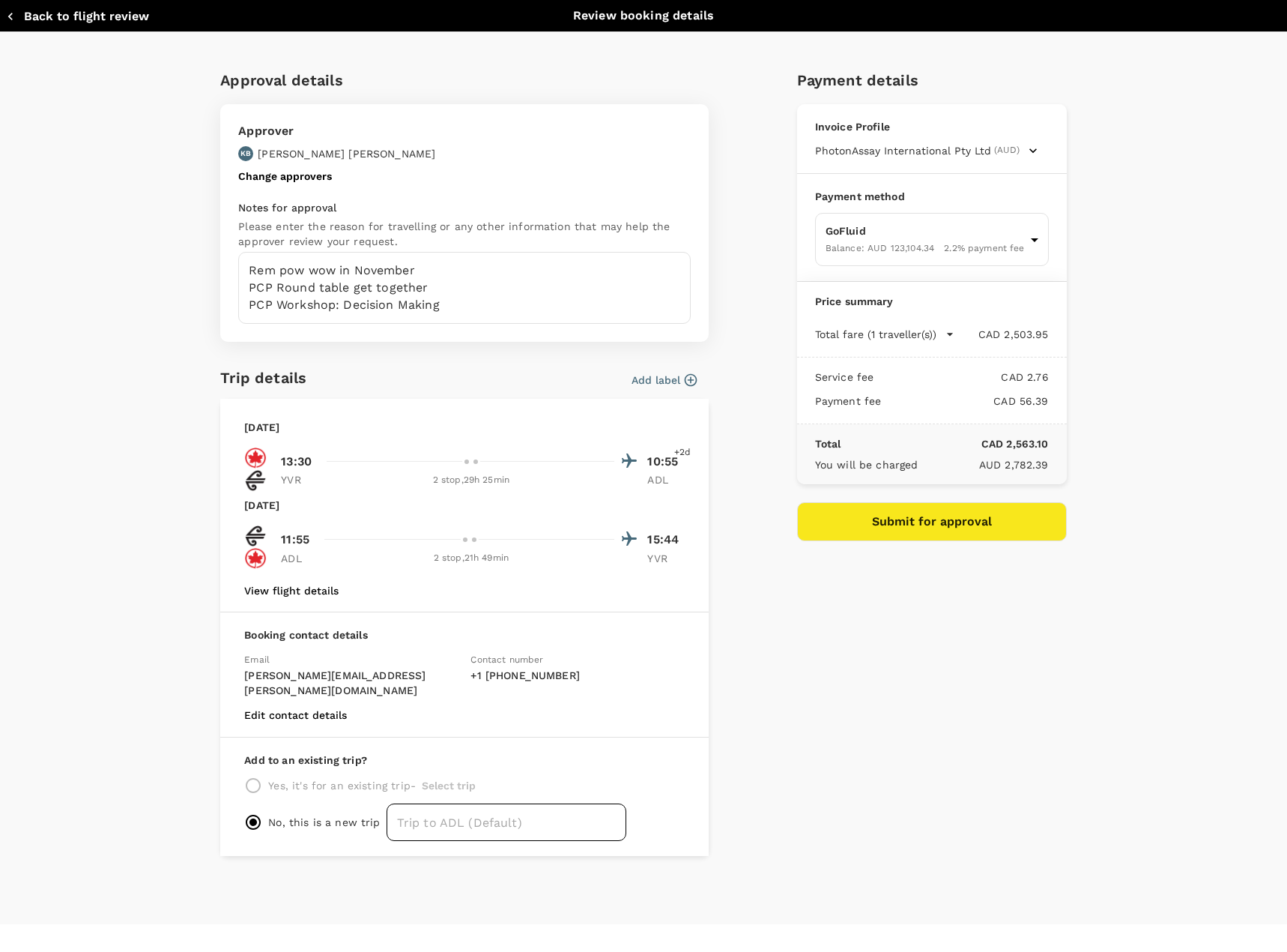
click at [422, 808] on input "text" at bounding box center [507, 822] width 240 height 38
type input "Nov 2025 Trip to ADL"
click at [879, 714] on div "Payment details Invoice Profile PhotonAssay International Pty Ltd (AUD) Busines…" at bounding box center [925, 456] width 282 height 800
click at [921, 526] on button "Submit for approval" at bounding box center [932, 522] width 270 height 39
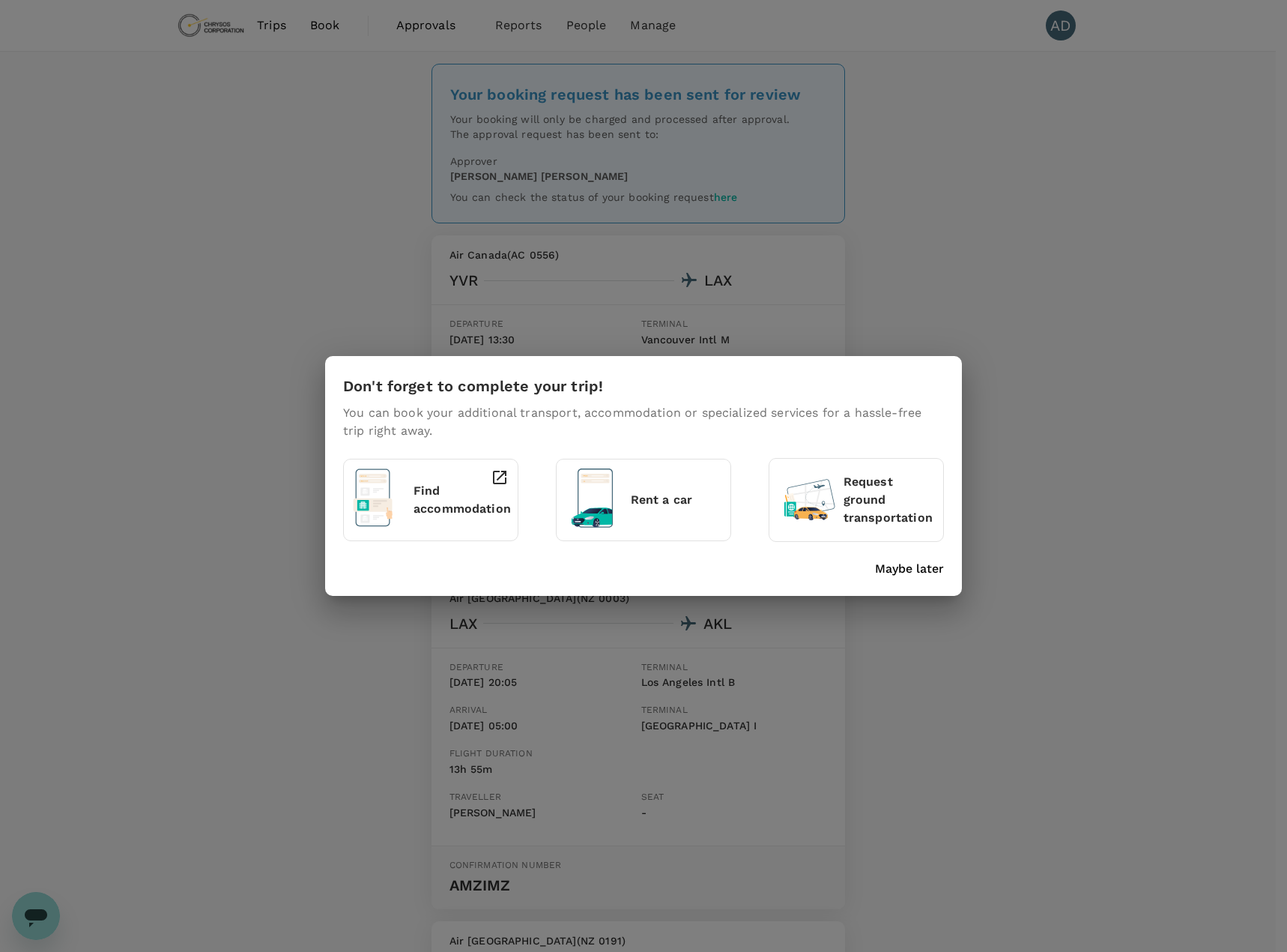
click at [439, 508] on p "Find accommodation" at bounding box center [462, 500] width 97 height 36
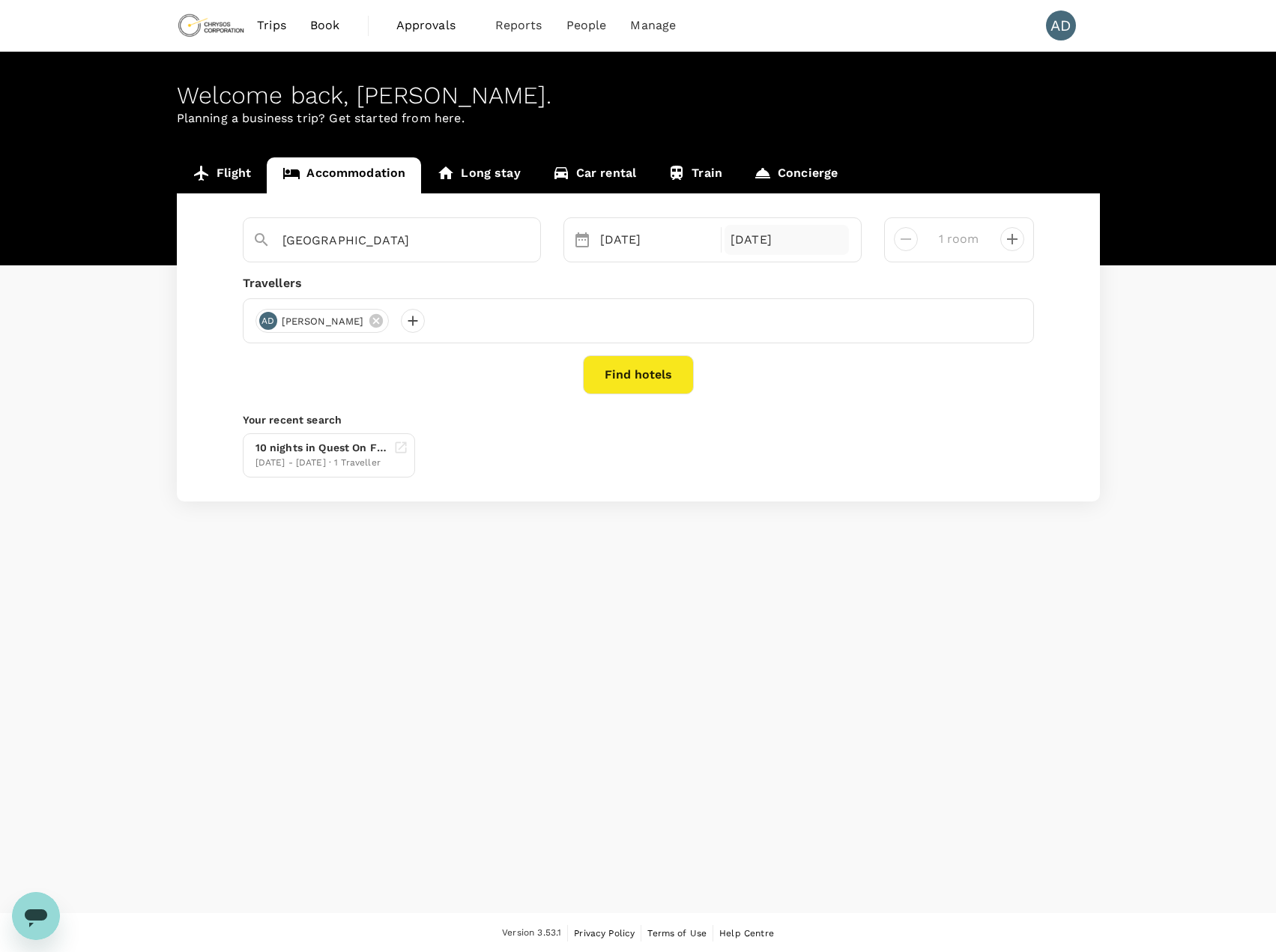
click at [790, 240] on div "[DATE]" at bounding box center [787, 239] width 125 height 30
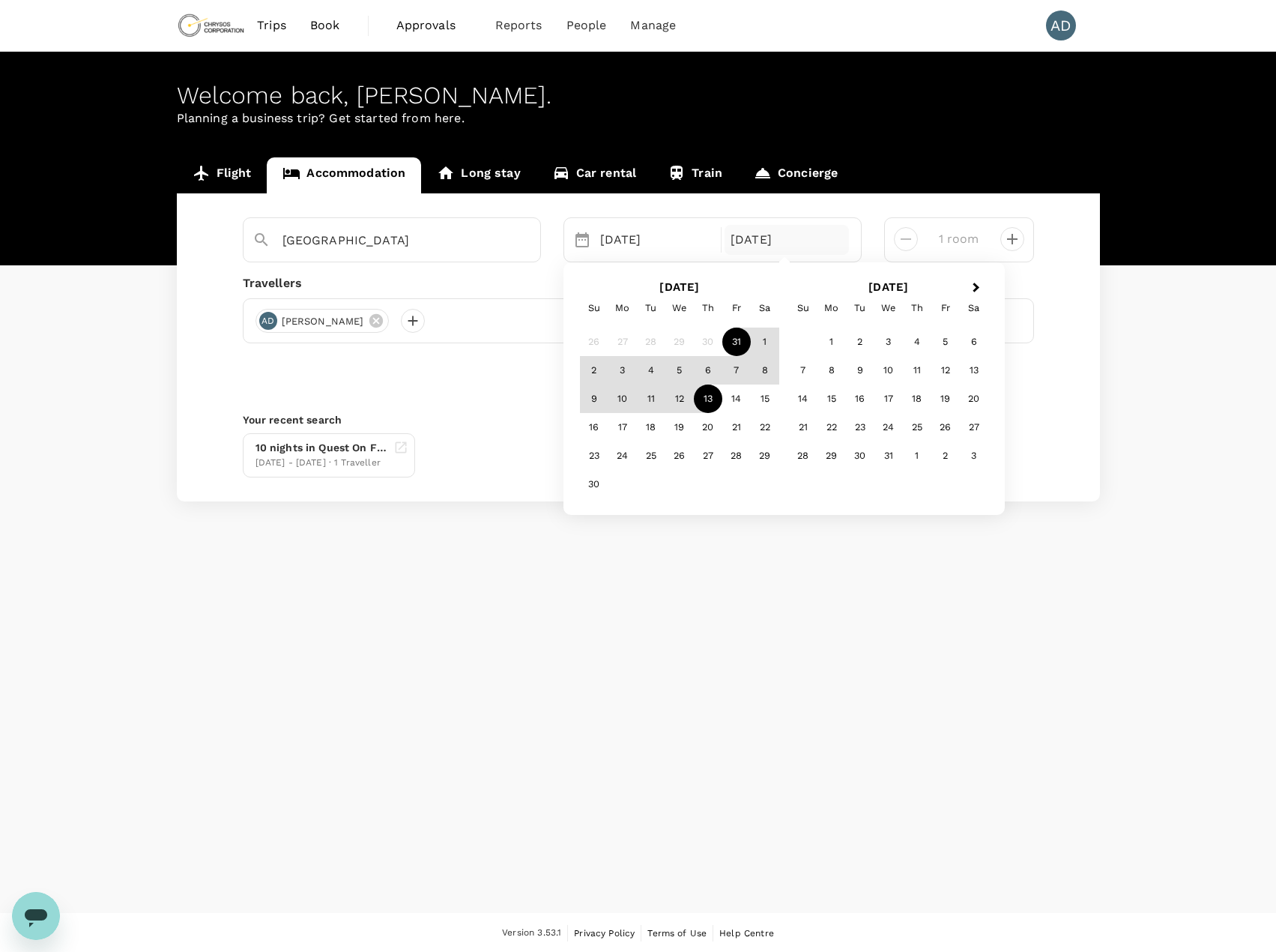
click at [790, 240] on div "[DATE]" at bounding box center [787, 239] width 125 height 30
click at [761, 722] on div "Welcome back , [PERSON_NAME] . Planning a business trip? Get started from here.…" at bounding box center [638, 482] width 1276 height 861
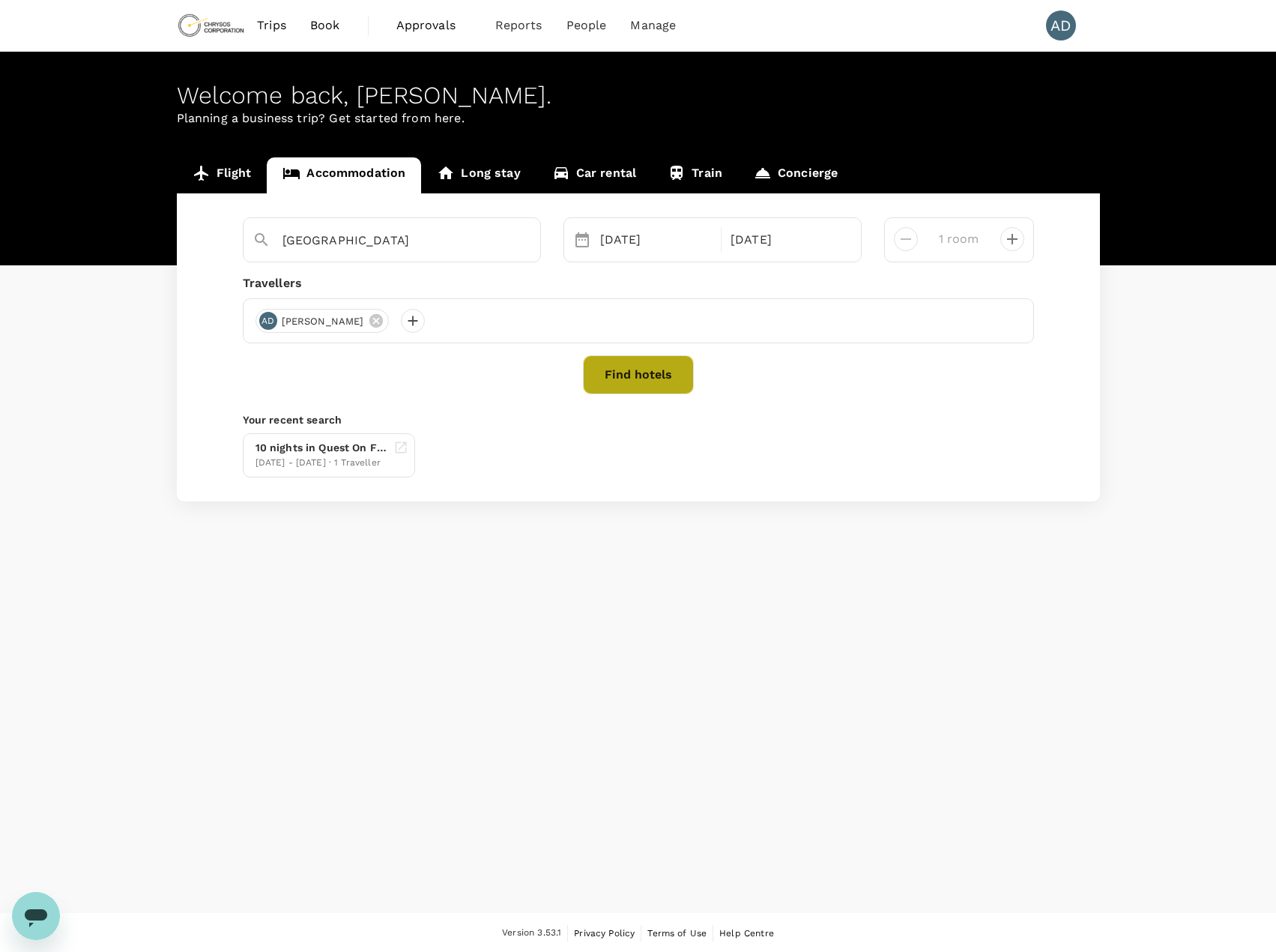
click at [632, 376] on button "Find hotels" at bounding box center [638, 375] width 111 height 39
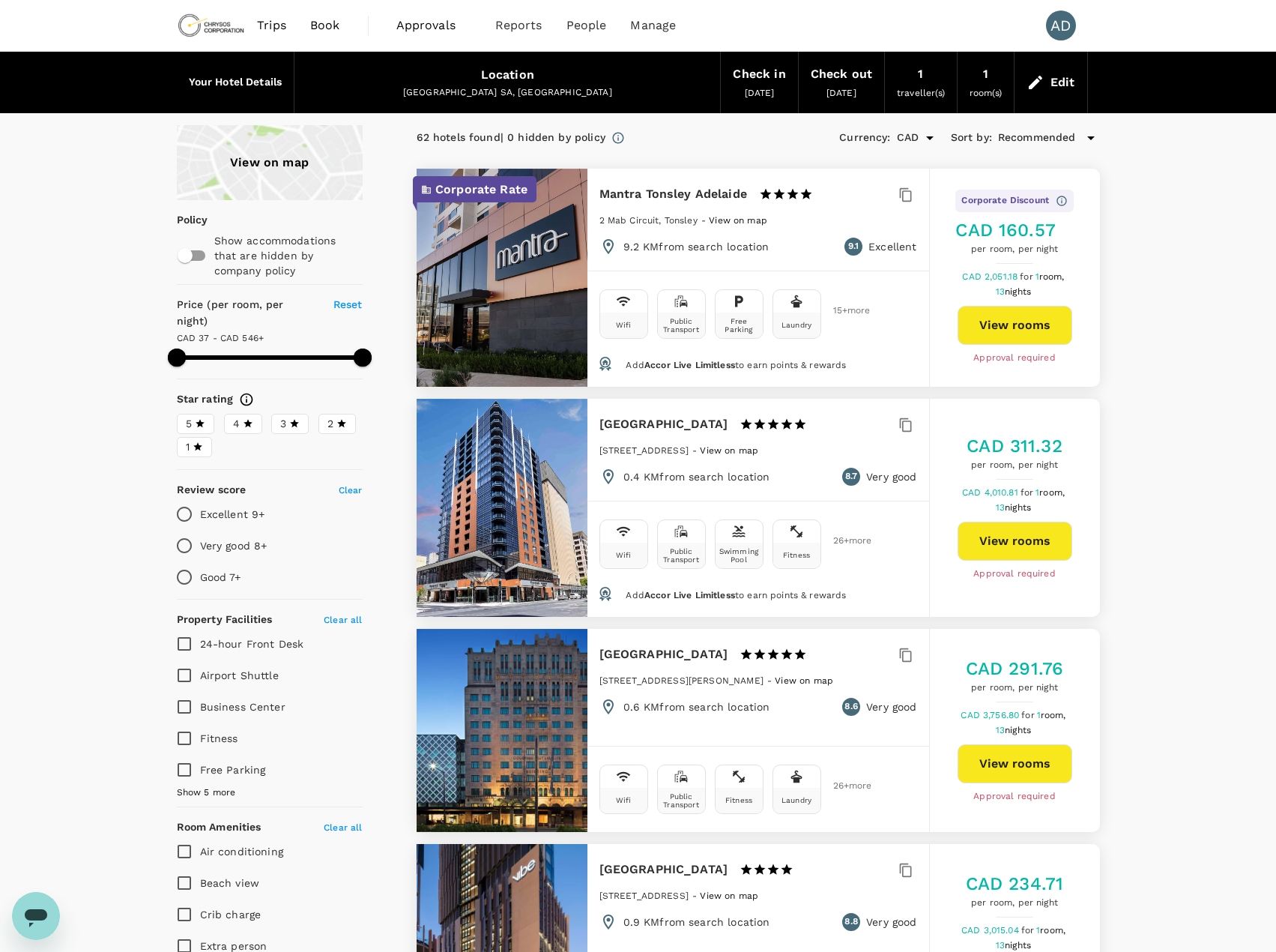
type input "595.89"
